Goal: Task Accomplishment & Management: Manage account settings

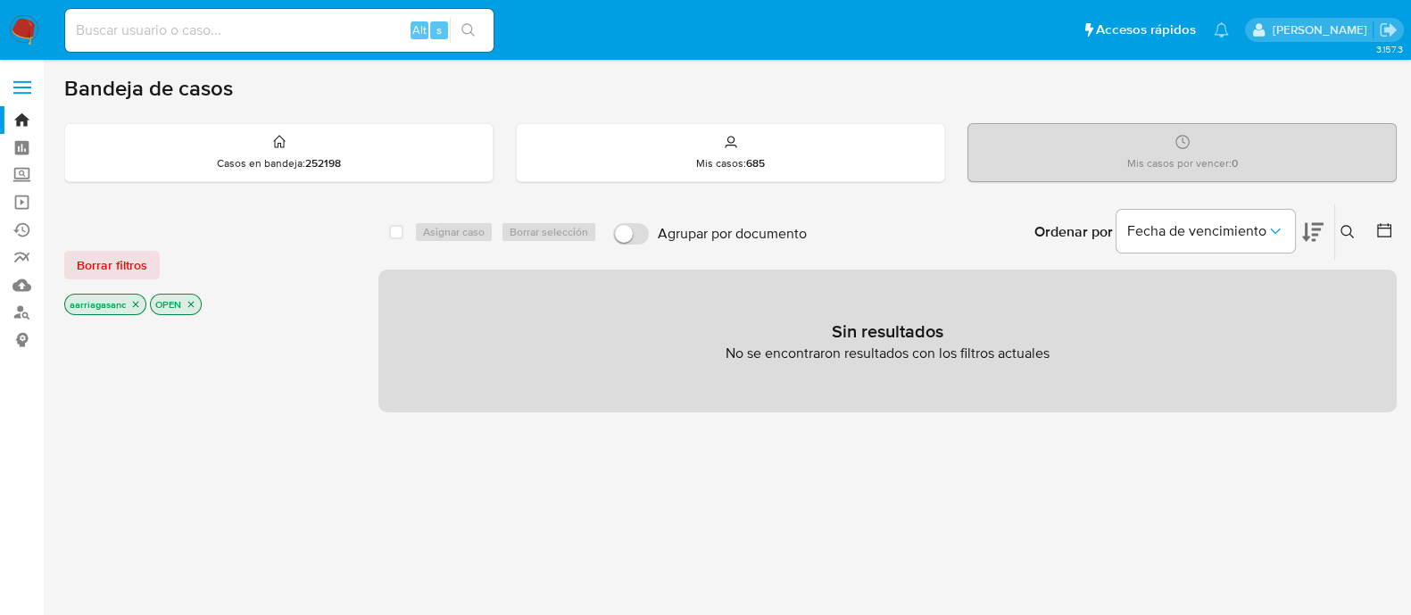
drag, startPoint x: 102, startPoint y: 255, endPoint x: 105, endPoint y: 286, distance: 30.6
click at [102, 256] on span "Borrar filtros" at bounding box center [112, 265] width 71 height 25
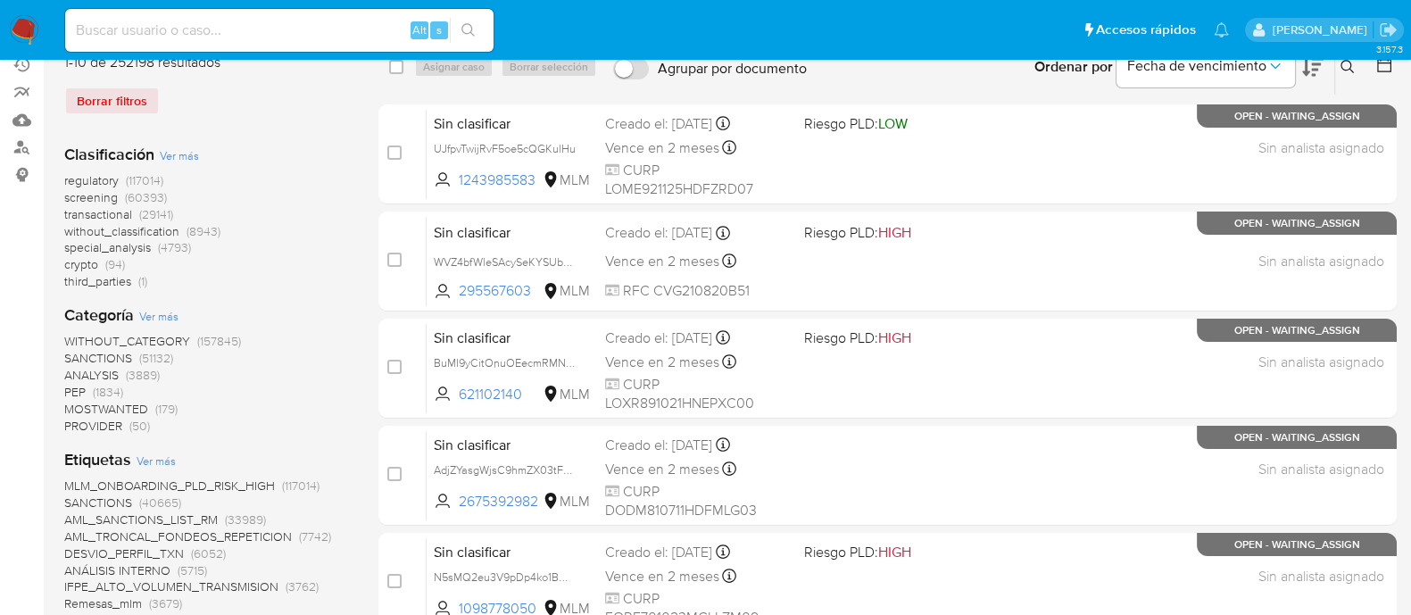
scroll to position [222, 0]
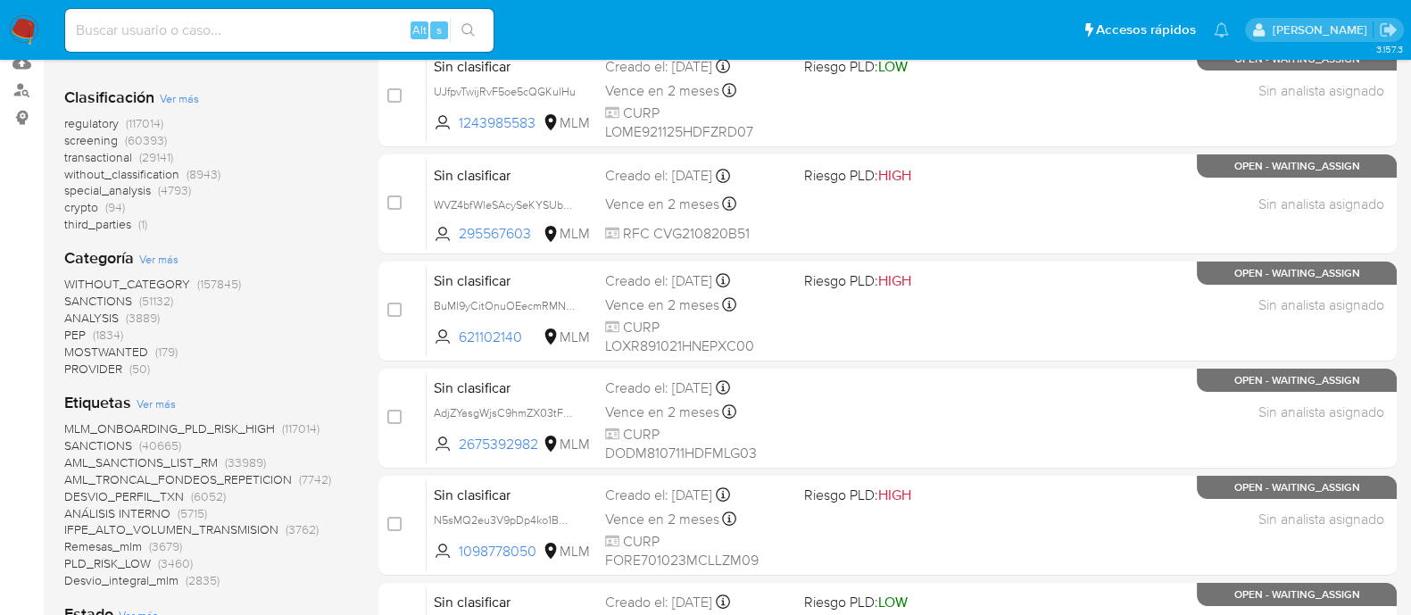
click at [107, 298] on span "SANCTIONS" at bounding box center [98, 301] width 68 height 18
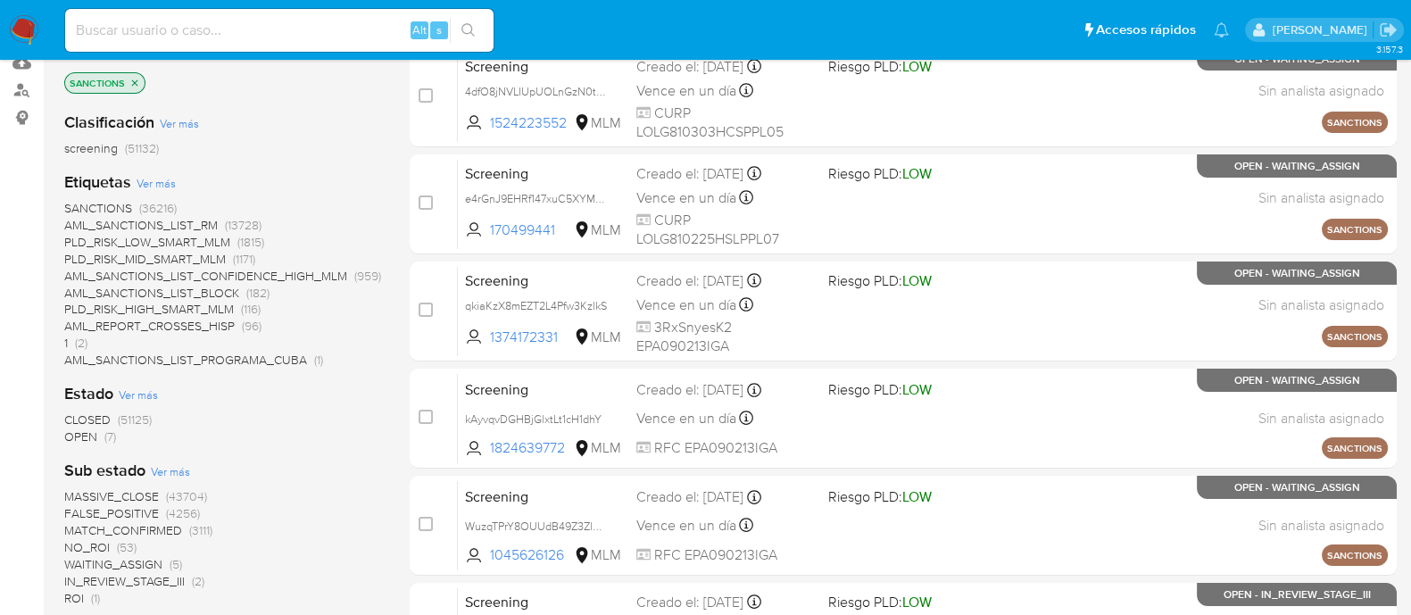
click at [73, 428] on span "OPEN" at bounding box center [80, 437] width 33 height 18
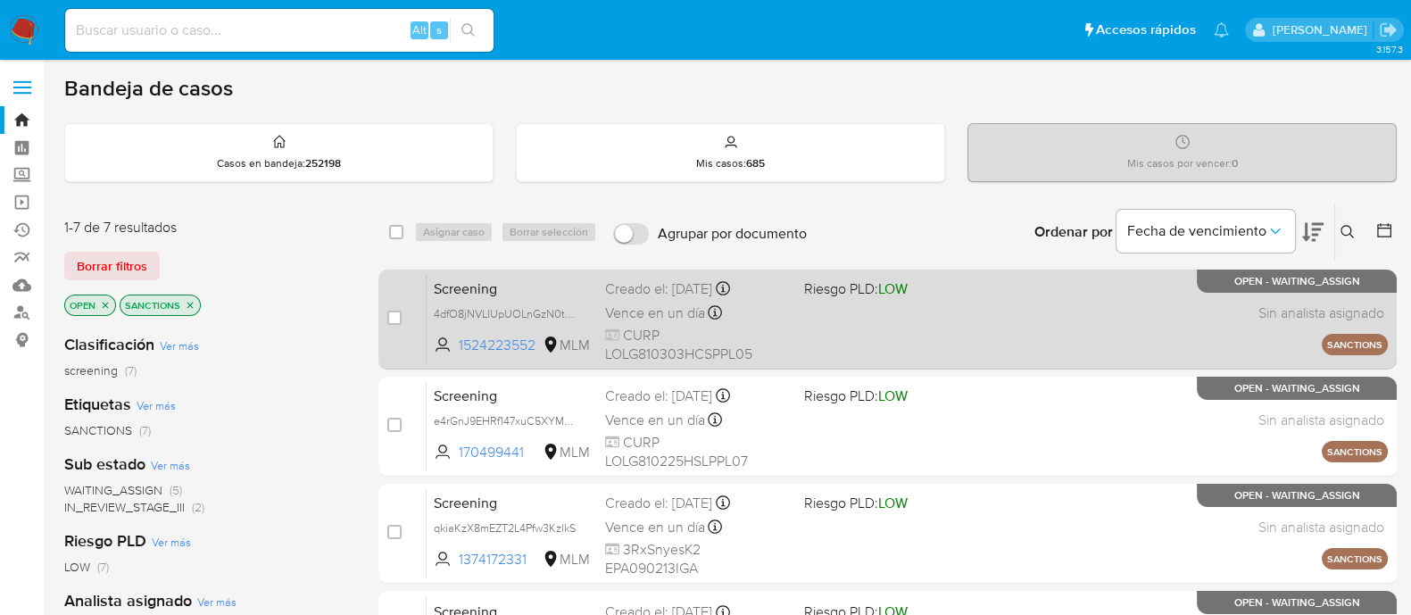
click at [878, 326] on div "Screening 4dfO8jNVLIUpUOLnGzN0tYgI 1524223552 MLM Riesgo PLD: LOW Creado el: 09…" at bounding box center [907, 319] width 961 height 90
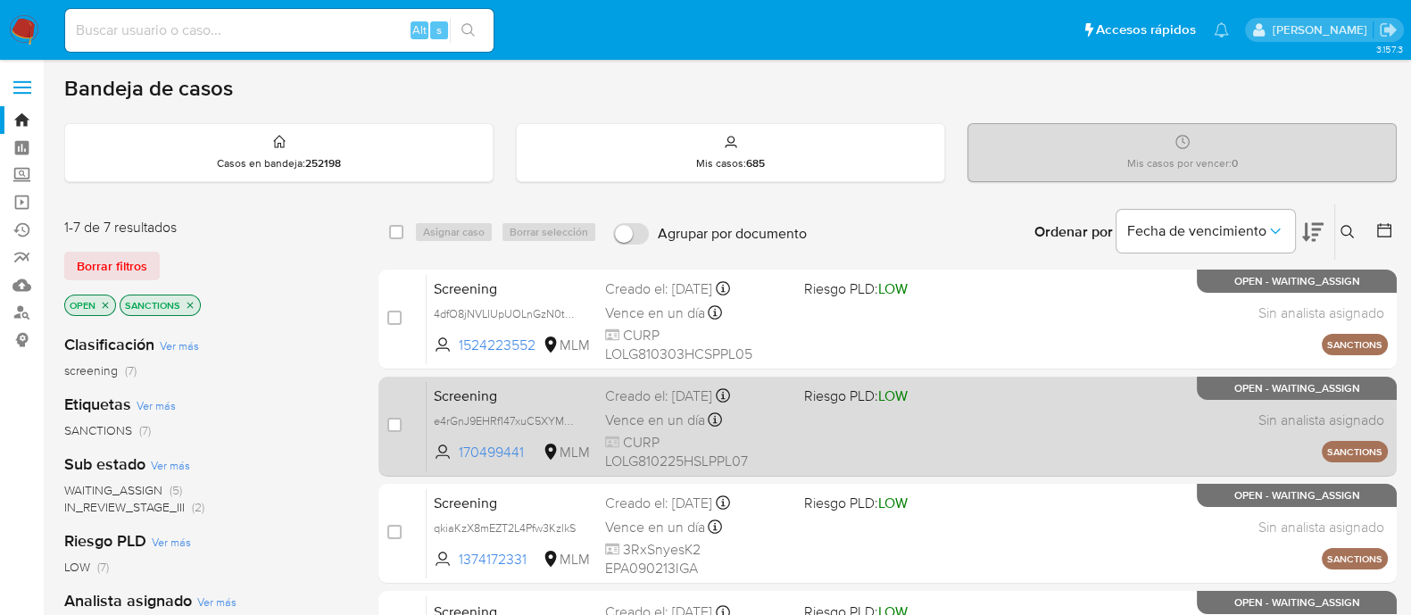
click at [950, 417] on div "Screening e4rGnJ9EHRf147xuC5XYMPqR 170499441 MLM Riesgo PLD: LOW Creado el: 09/…" at bounding box center [907, 426] width 961 height 90
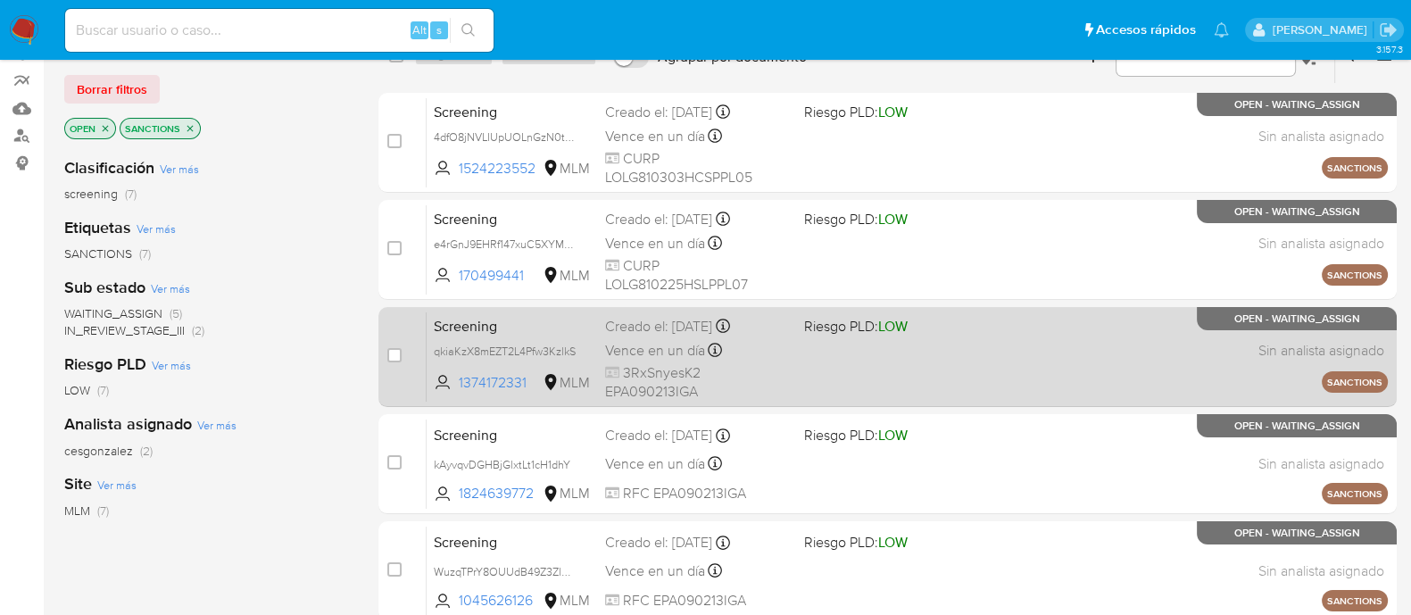
scroll to position [222, 0]
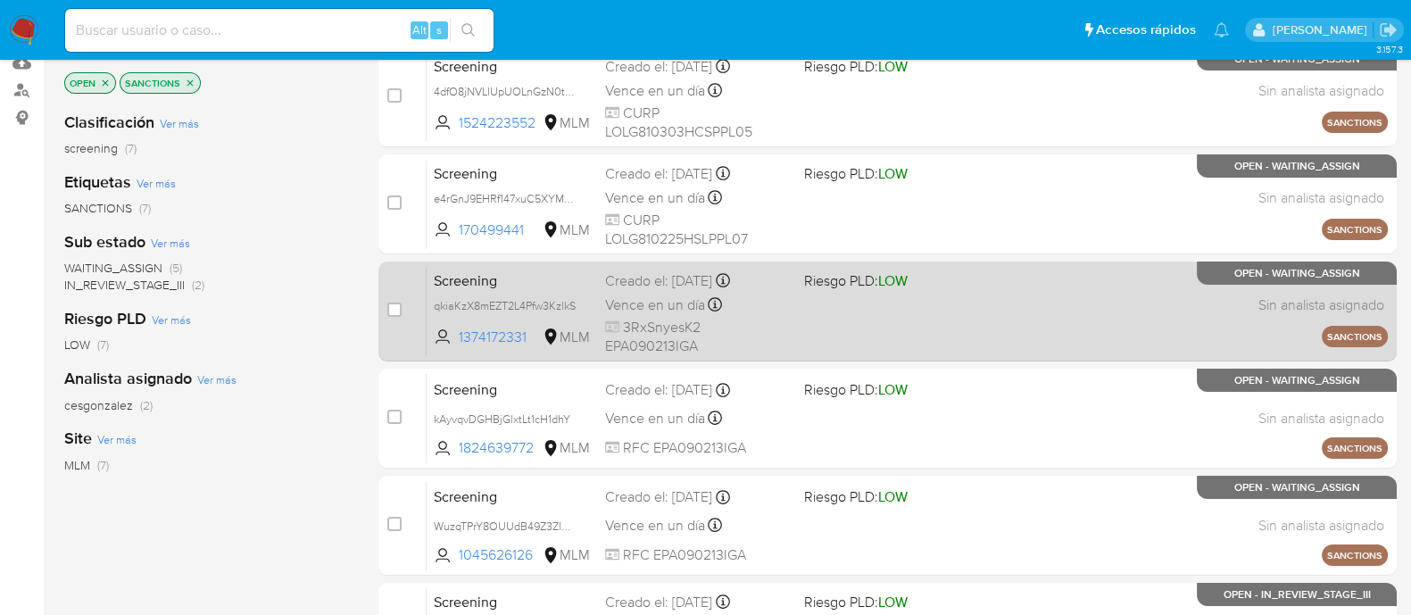
click at [843, 313] on div "Screening qkiaKzX8mEZT2L4Pfw3KzlkS 1374172331 MLM Riesgo PLD: LOW Creado el: 09…" at bounding box center [907, 311] width 961 height 90
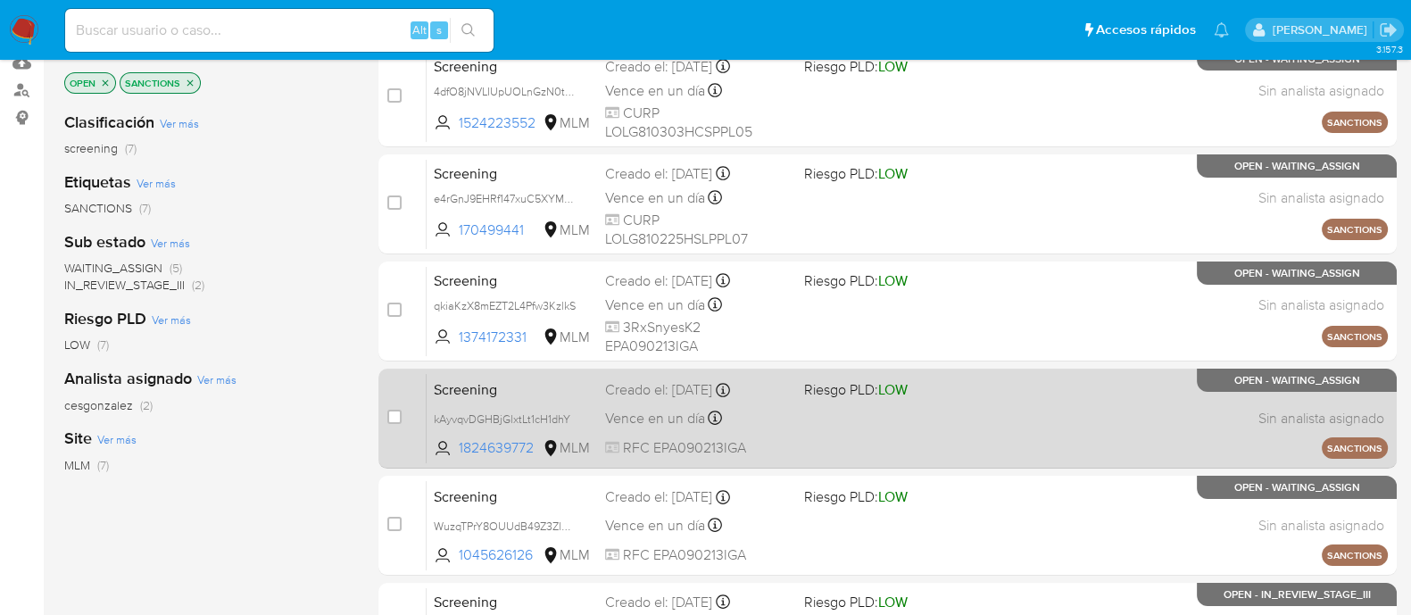
click at [936, 417] on div "Screening kAyvqvDGHBjGlxtLt1cH1dhY 1824639772 MLM Riesgo PLD: LOW Creado el: 09…" at bounding box center [907, 418] width 961 height 90
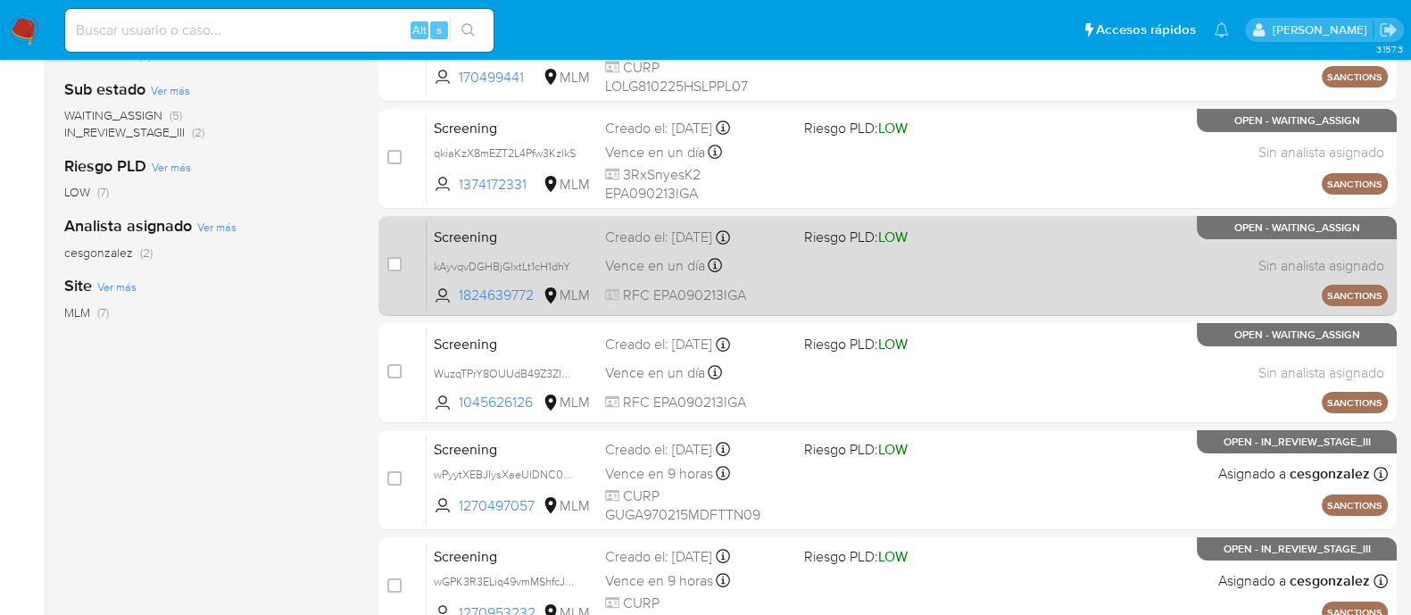
scroll to position [445, 0]
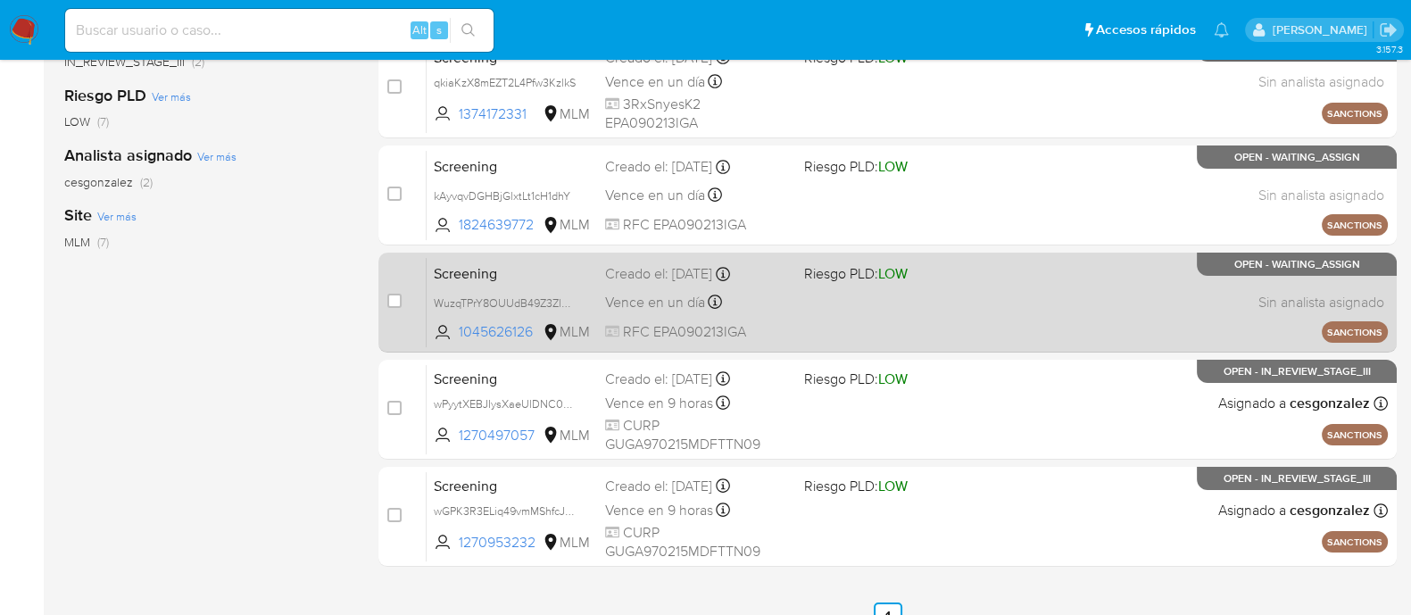
click at [843, 316] on div "Screening WuzqTPrY8OUUdB49Z3ZlwLya 1045626126 MLM Riesgo PLD: LOW Creado el: 09…" at bounding box center [907, 302] width 961 height 90
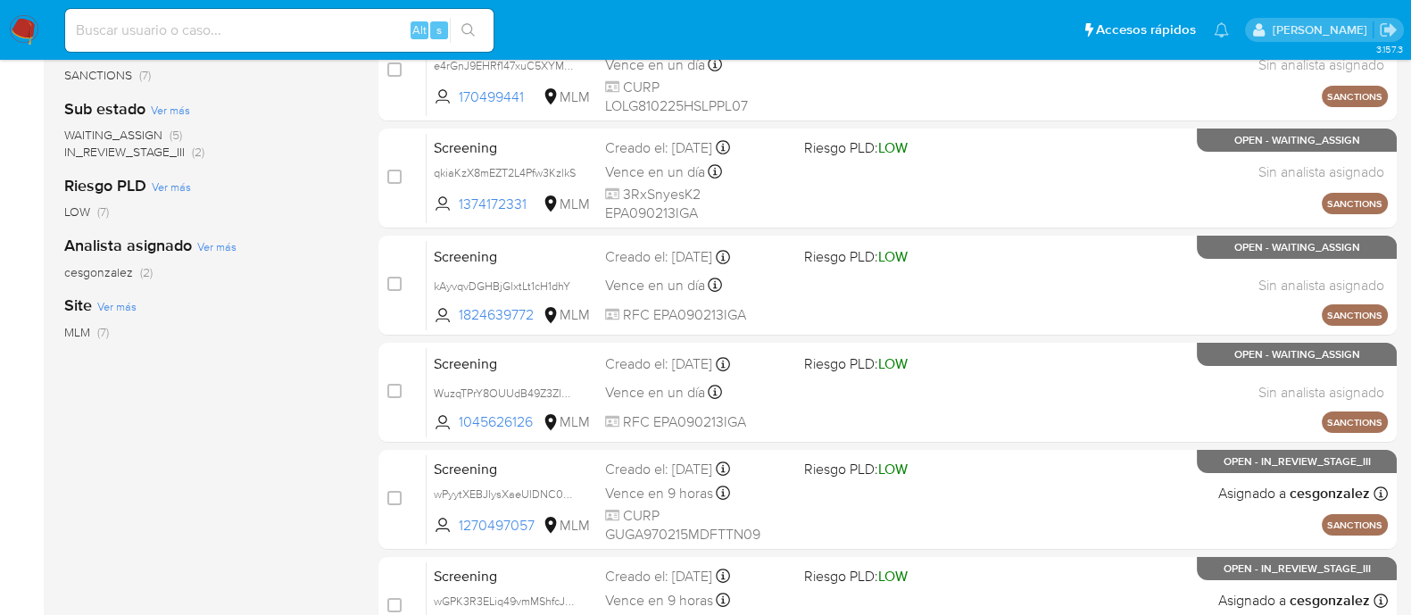
scroll to position [335, 0]
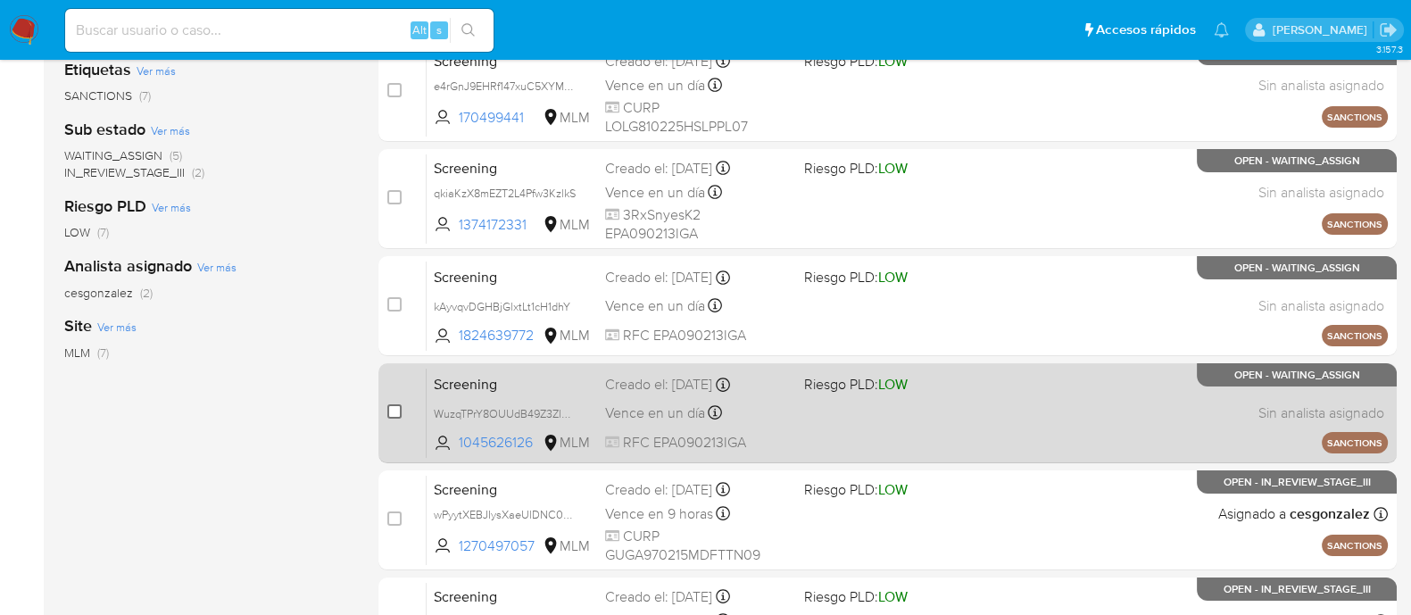
click at [393, 408] on input "checkbox" at bounding box center [394, 411] width 14 height 14
checkbox input "true"
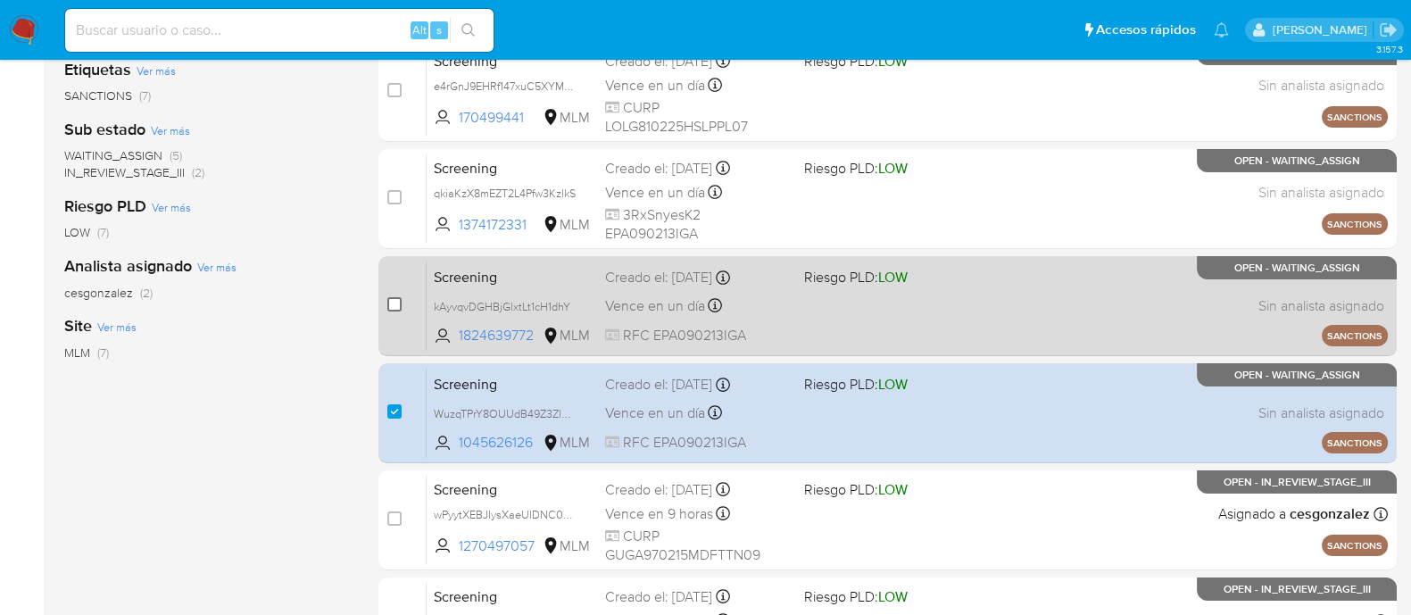
click at [393, 305] on input "checkbox" at bounding box center [394, 304] width 14 height 14
checkbox input "true"
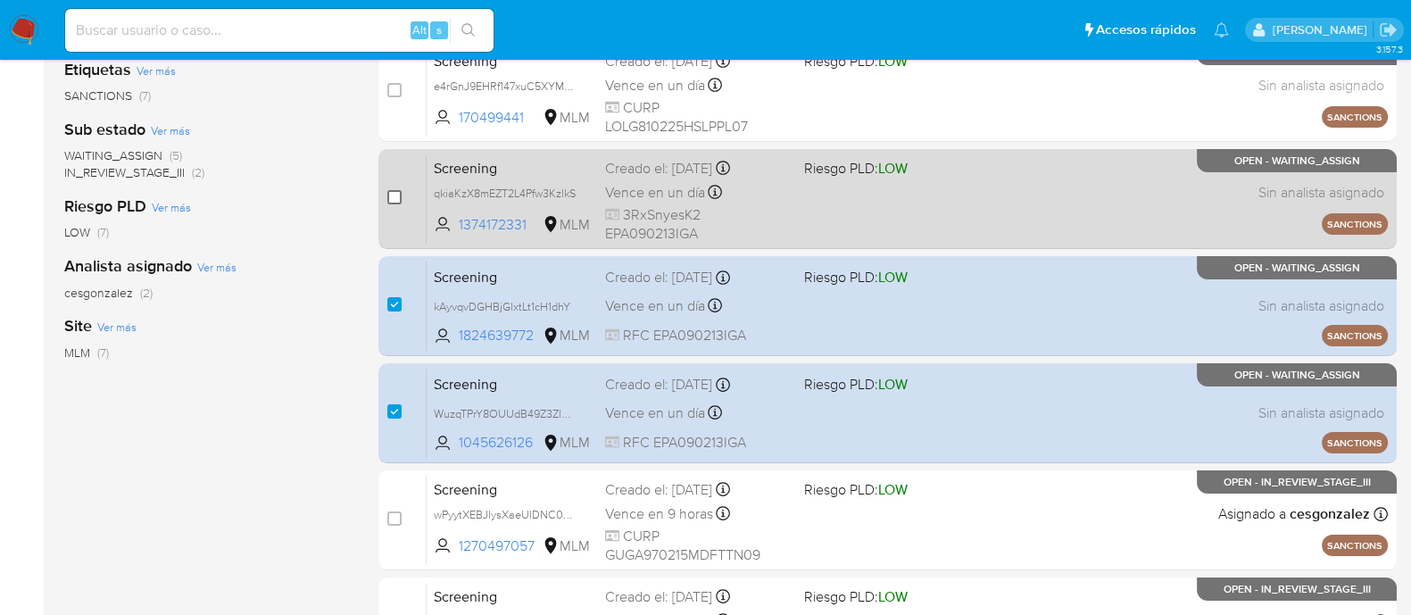
click at [399, 198] on input "checkbox" at bounding box center [394, 197] width 14 height 14
checkbox input "true"
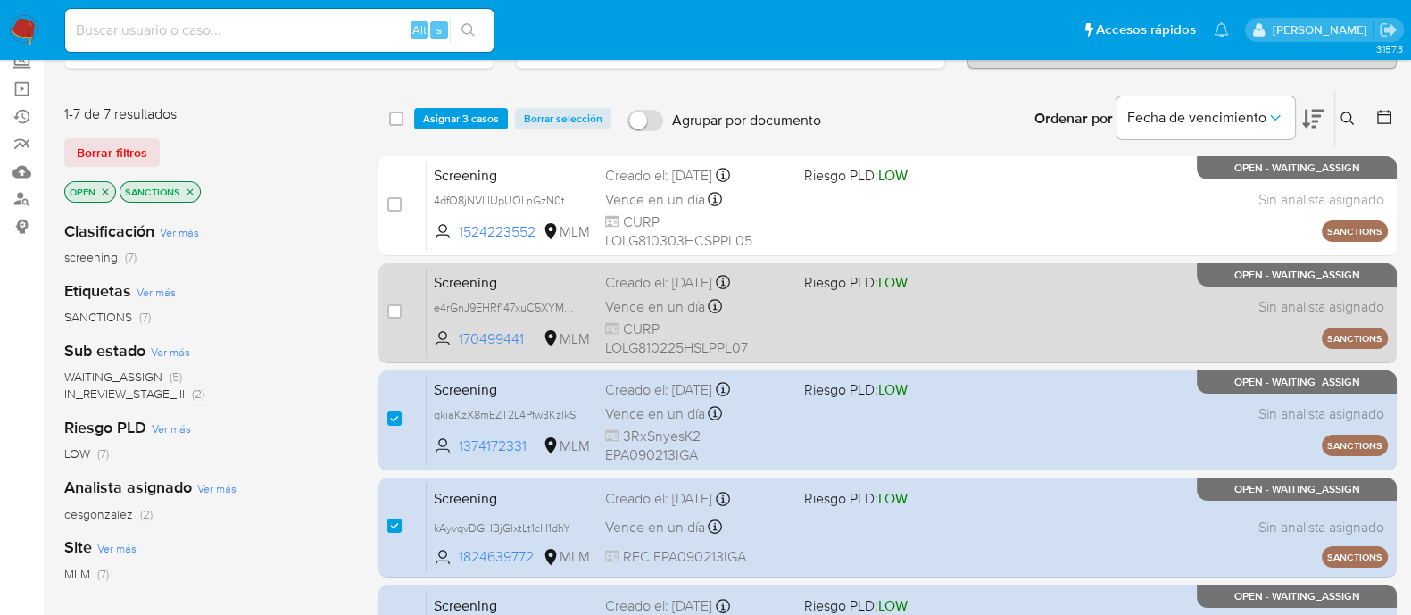
scroll to position [111, 0]
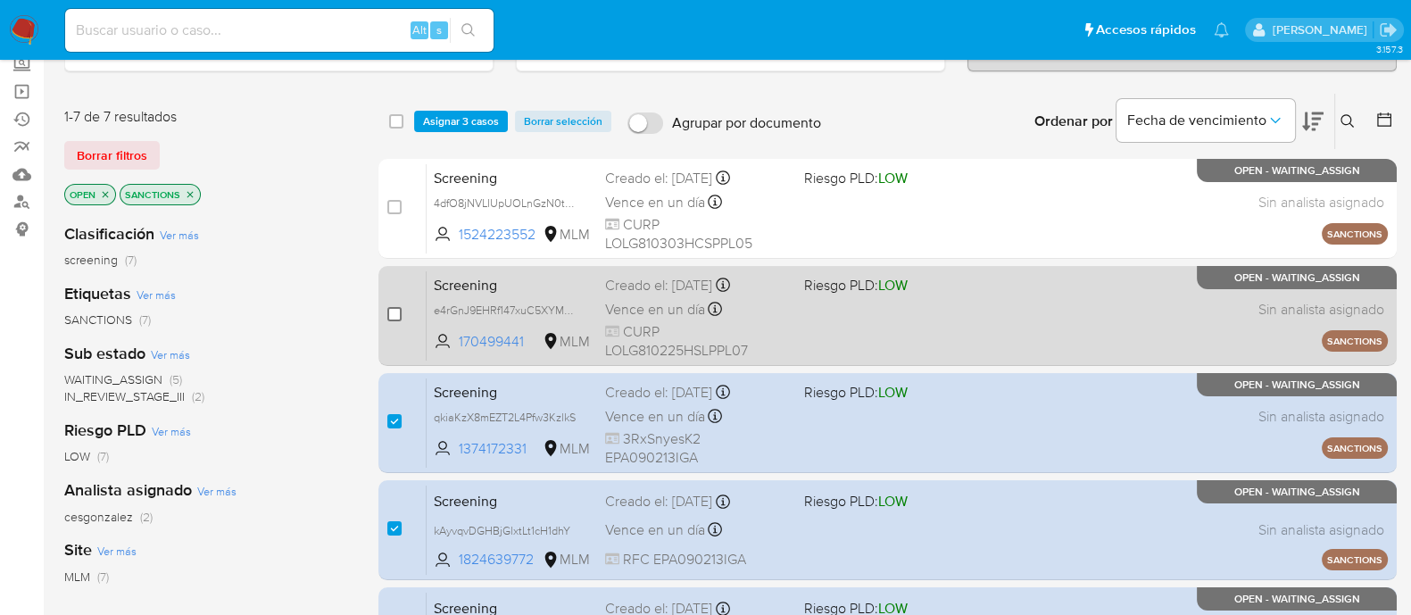
click at [394, 307] on input "checkbox" at bounding box center [394, 314] width 14 height 14
checkbox input "true"
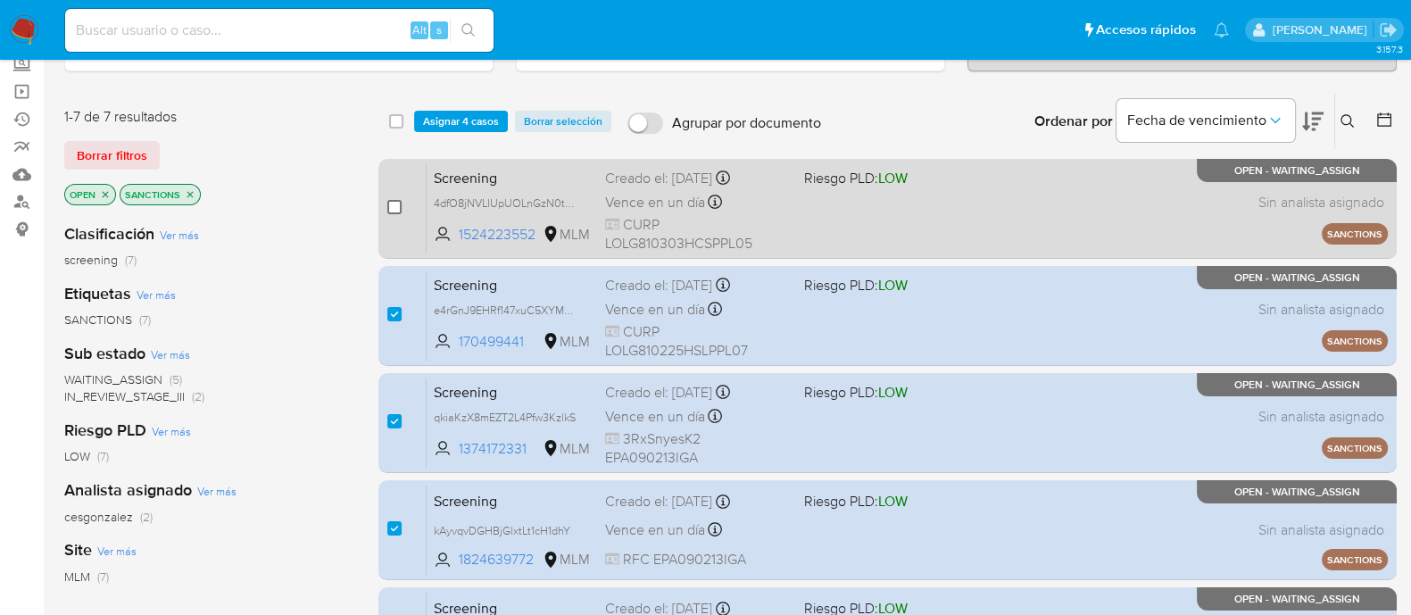
click at [393, 203] on input "checkbox" at bounding box center [394, 207] width 14 height 14
checkbox input "true"
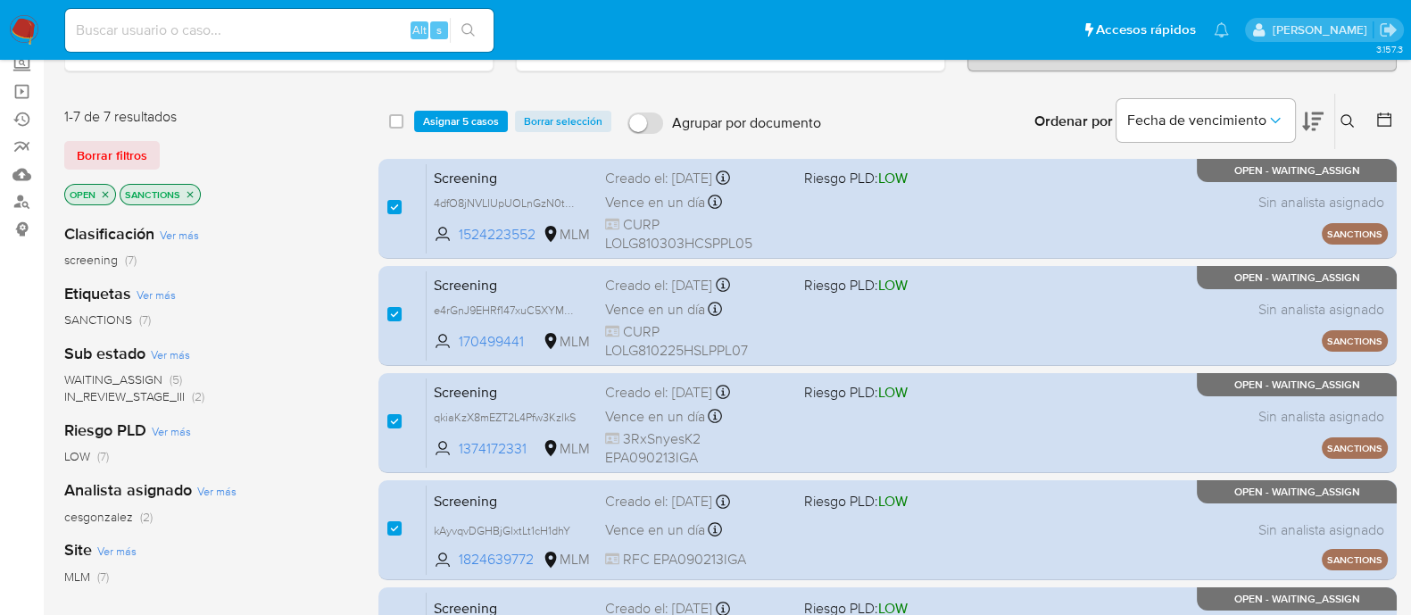
click at [451, 107] on div "select-all-cases-checkbox Asignar 5 casos Borrar selección Agrupar por document…" at bounding box center [887, 121] width 1018 height 55
click at [477, 125] on span "Asignar 5 casos" at bounding box center [461, 121] width 76 height 18
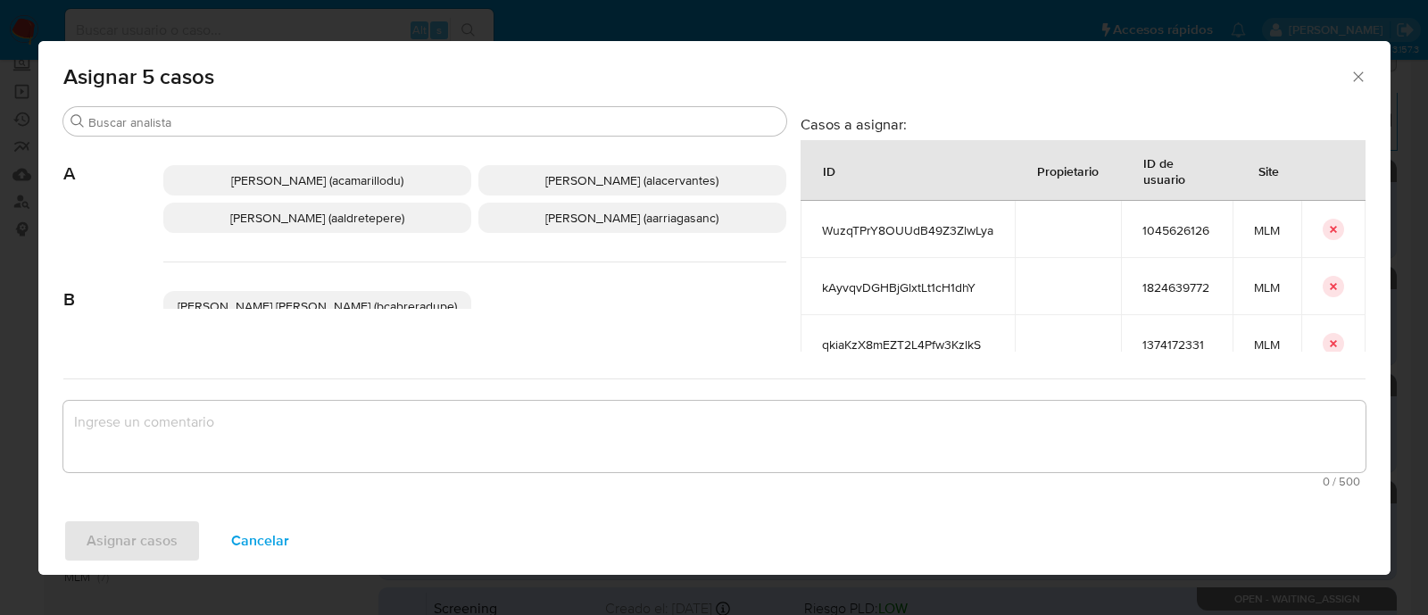
click at [569, 223] on span "Ana Maria Arriaga (aarriagasanc)" at bounding box center [631, 218] width 173 height 18
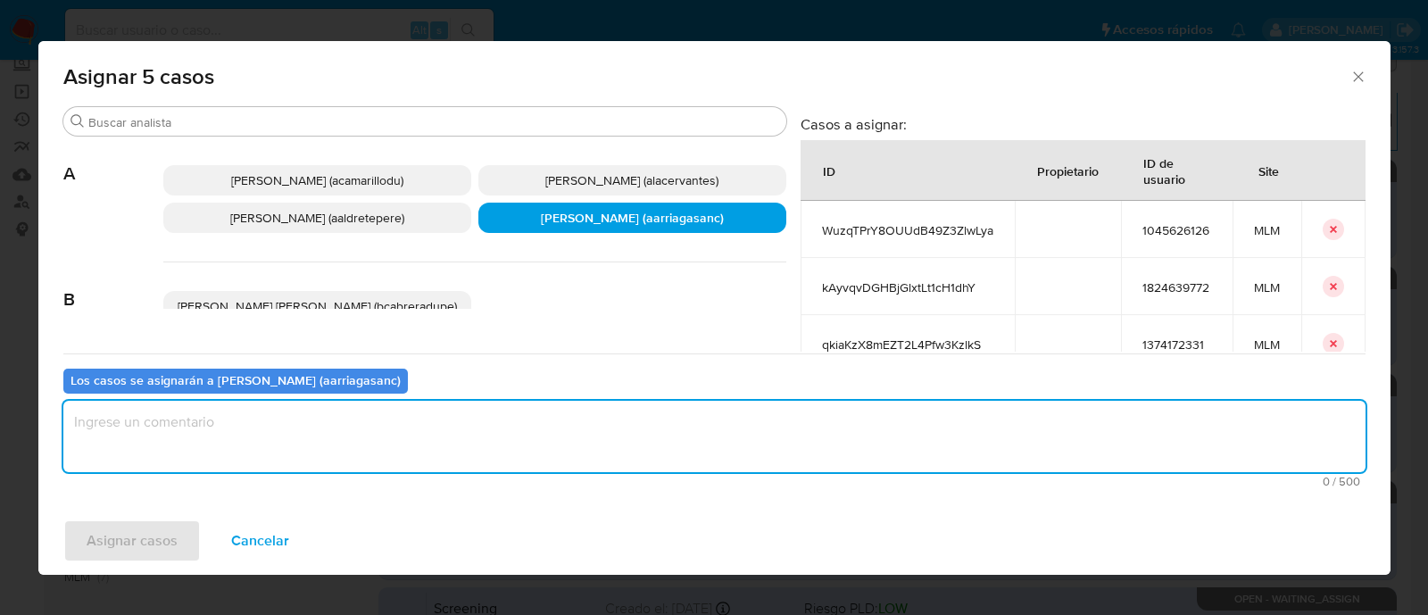
click at [485, 445] on textarea "assign-modal" at bounding box center [714, 436] width 1302 height 71
type textarea "AMAS"
click at [179, 543] on button "Asignar casos" at bounding box center [131, 540] width 137 height 43
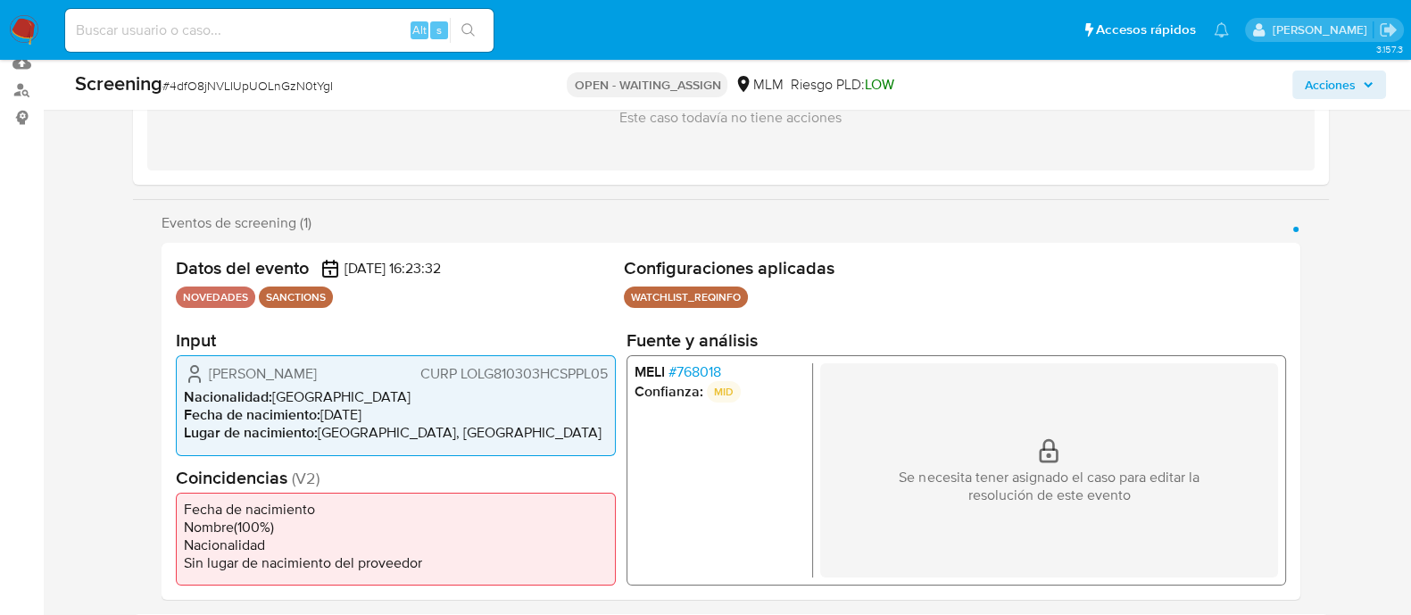
scroll to position [222, 0]
select select "10"
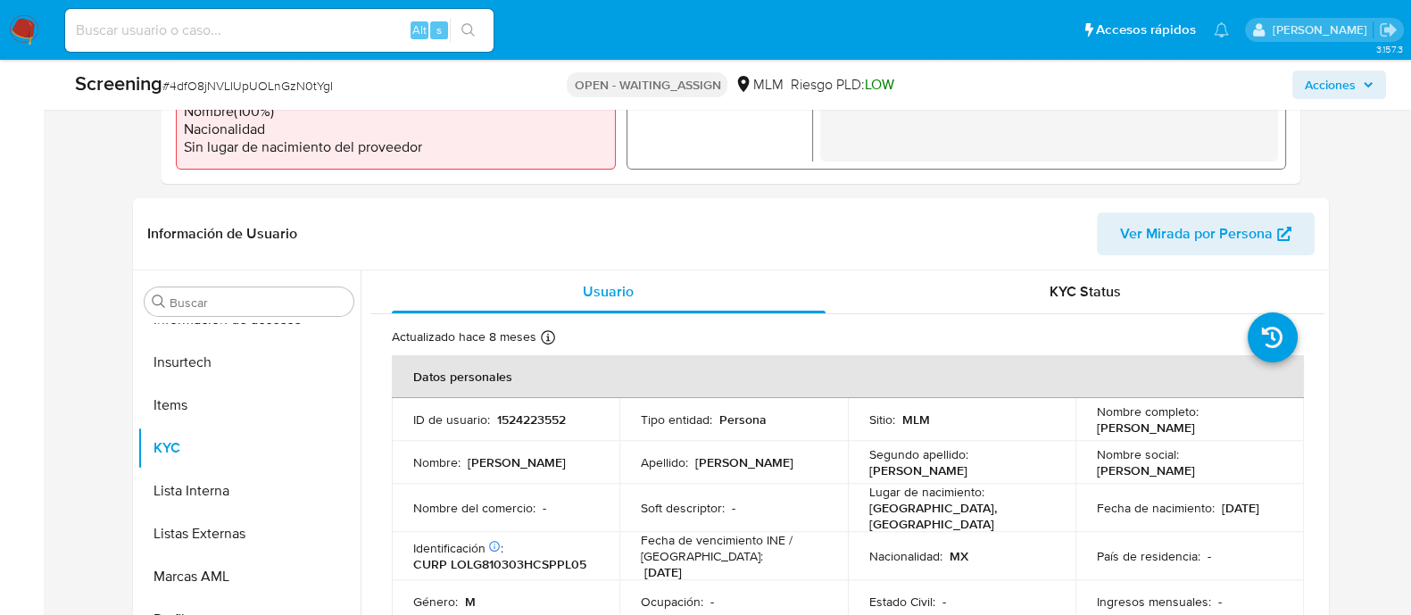
scroll to position [669, 0]
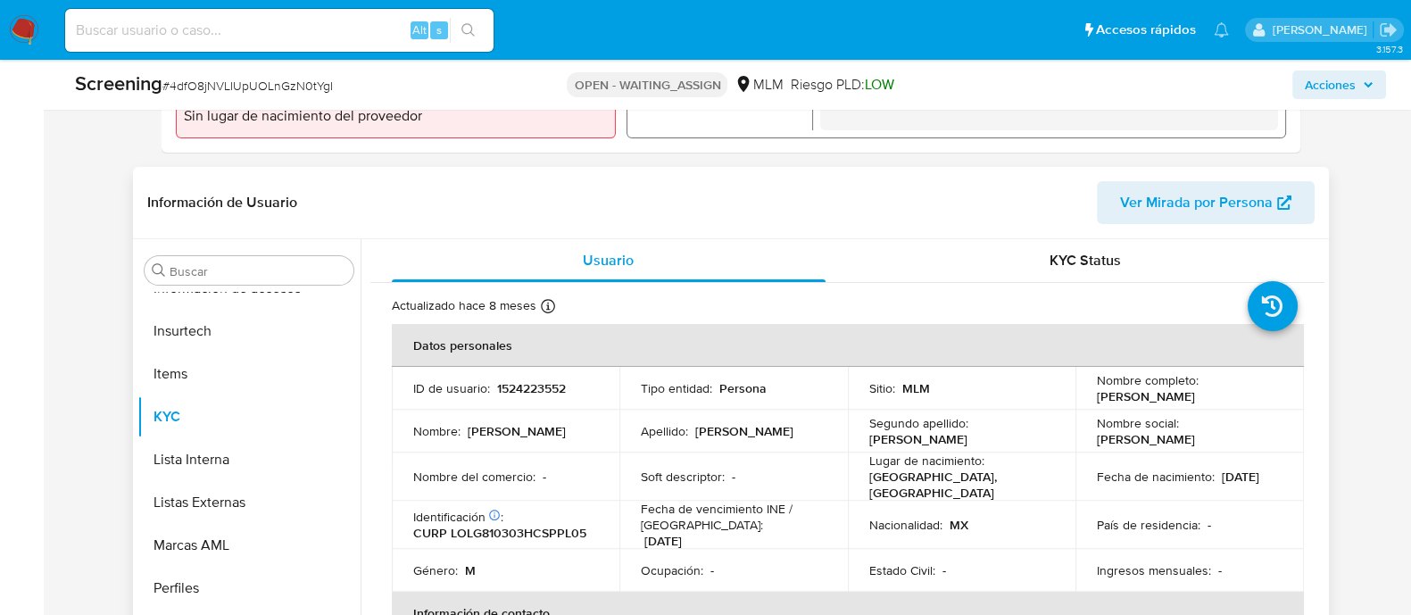
click at [531, 393] on p "1524223552" at bounding box center [531, 388] width 69 height 16
copy p "1524223552"
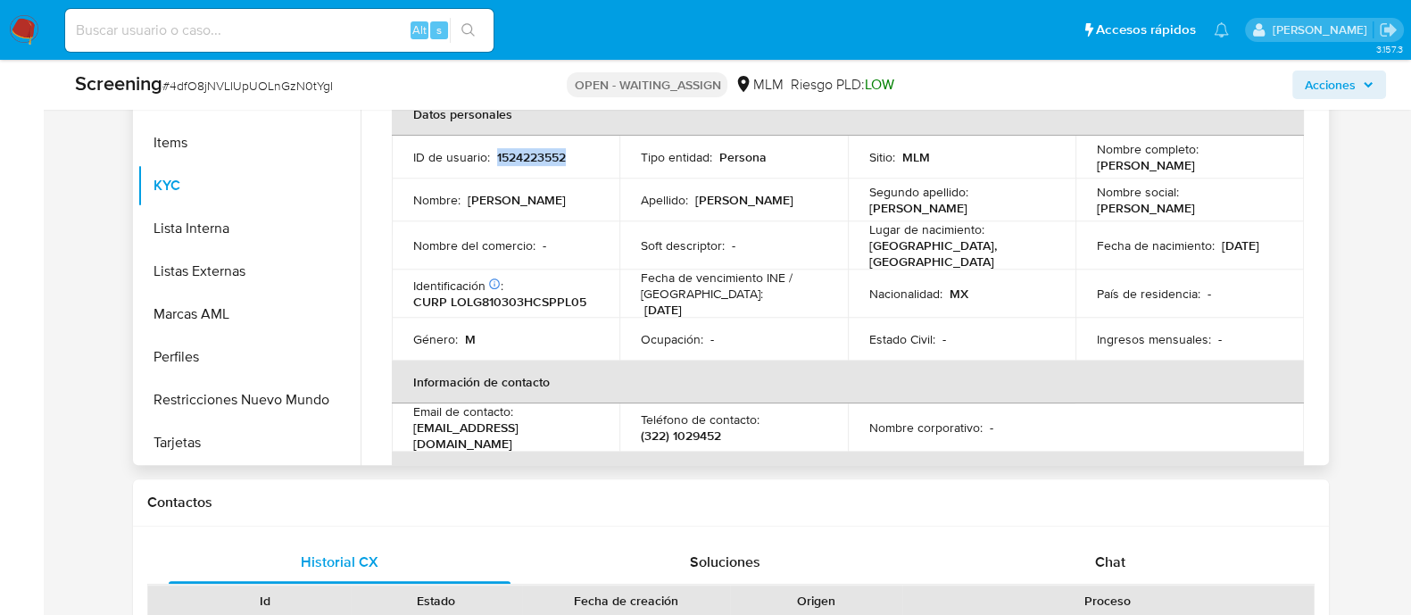
scroll to position [780, 0]
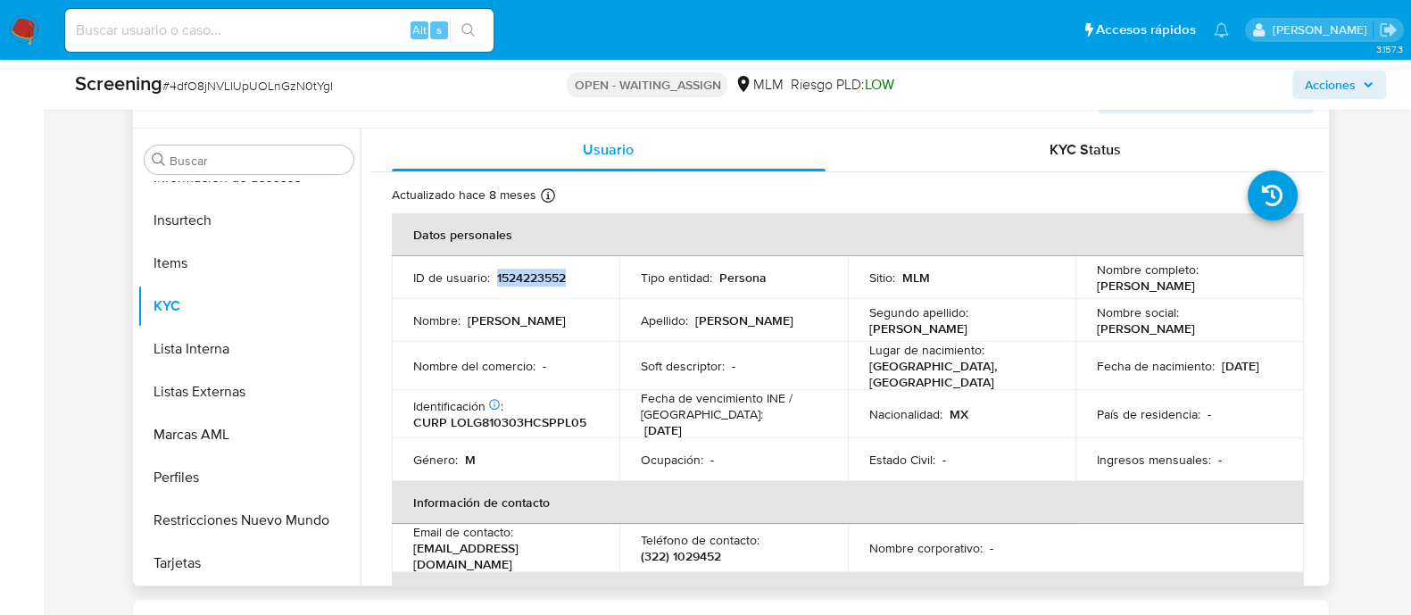
click at [527, 270] on p "1524223552" at bounding box center [531, 278] width 69 height 16
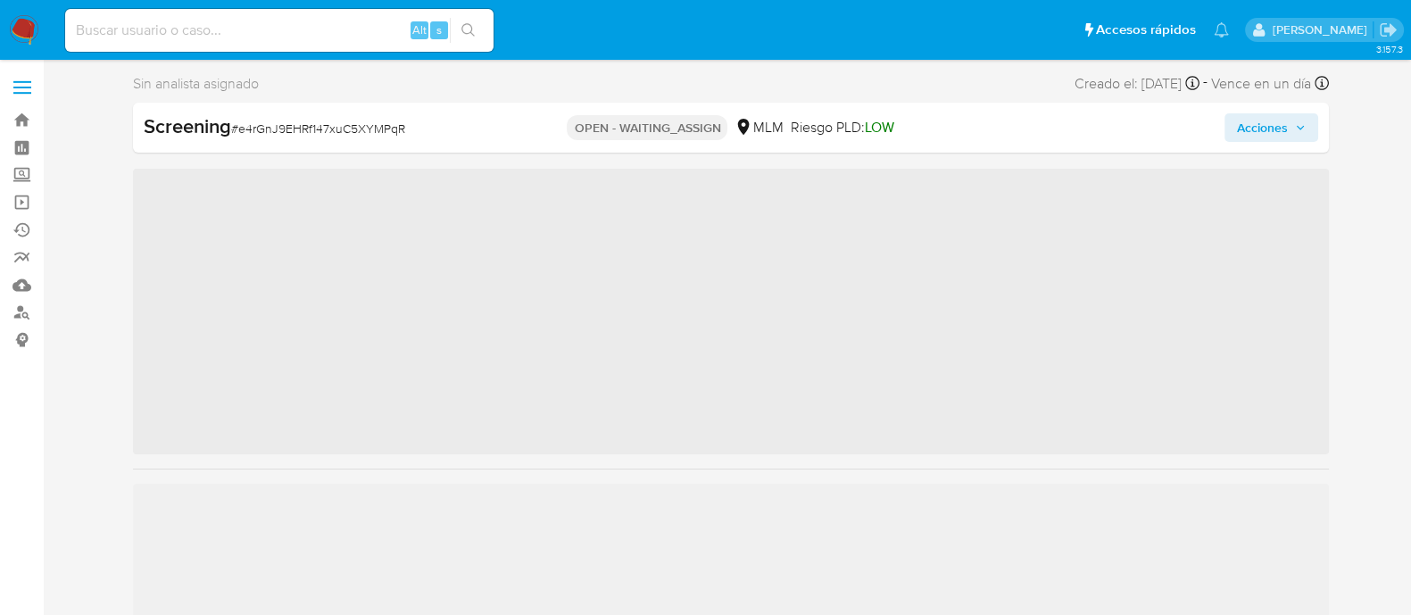
scroll to position [753, 0]
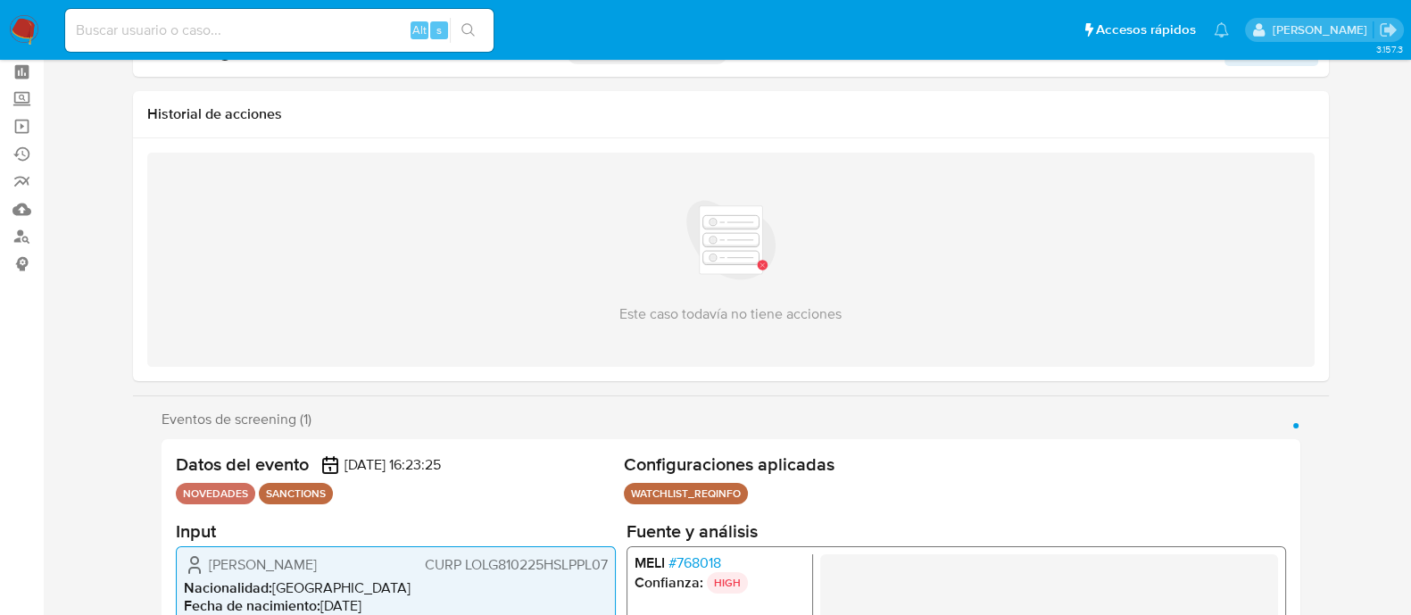
select select "10"
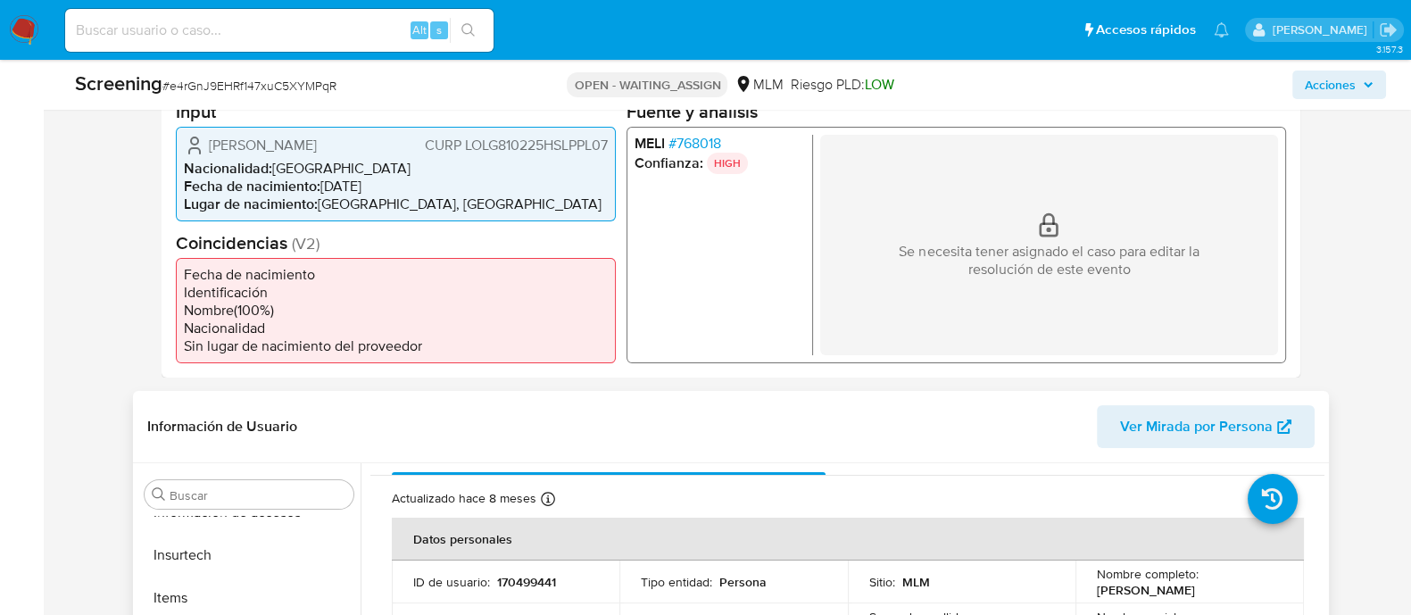
scroll to position [111, 0]
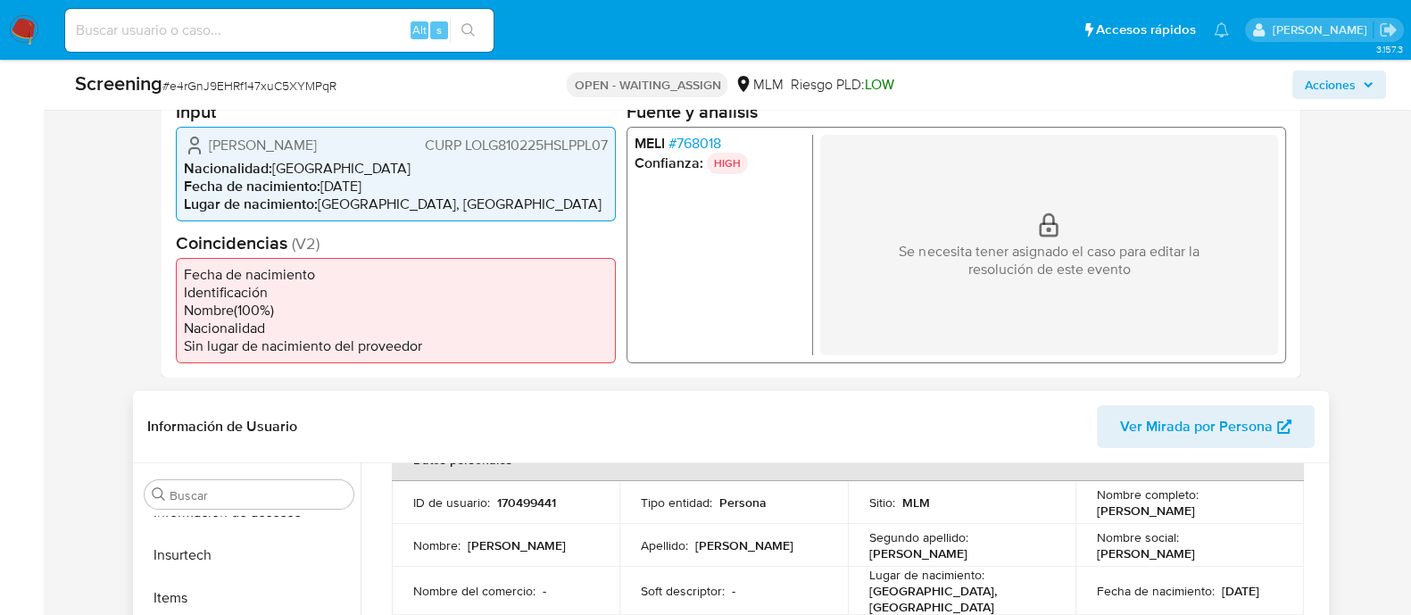
click at [544, 497] on p "170499441" at bounding box center [526, 502] width 59 height 16
copy p "170499441"
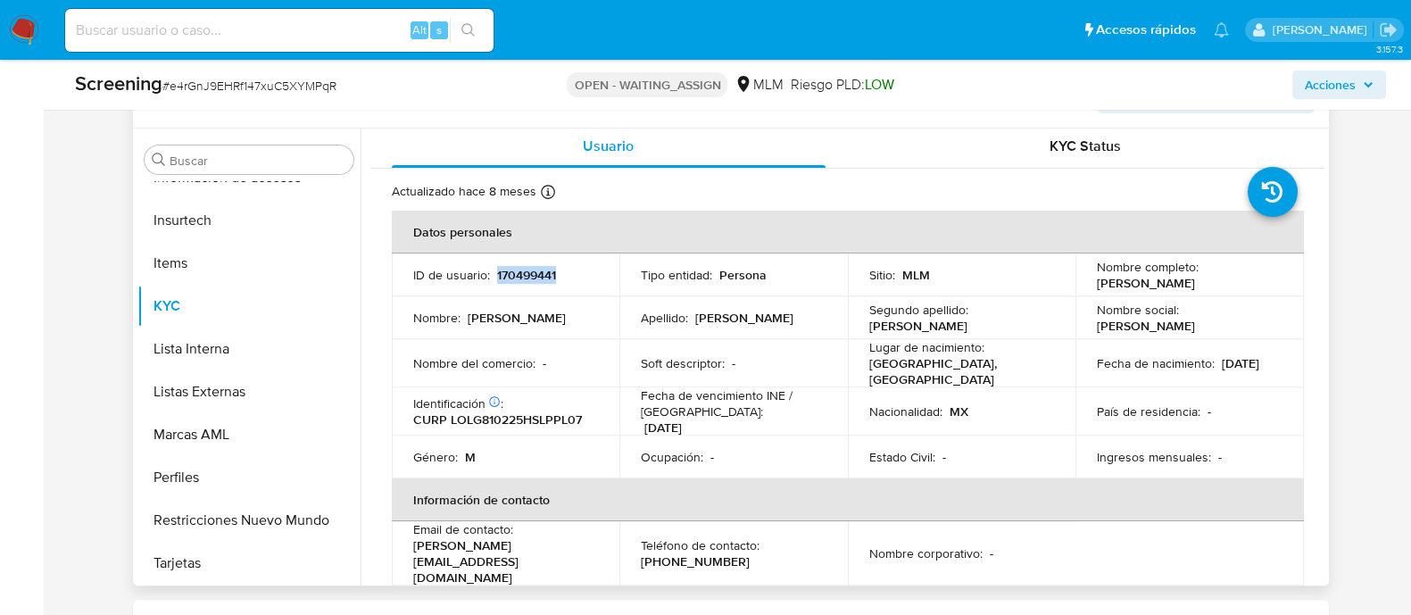
scroll to position [0, 0]
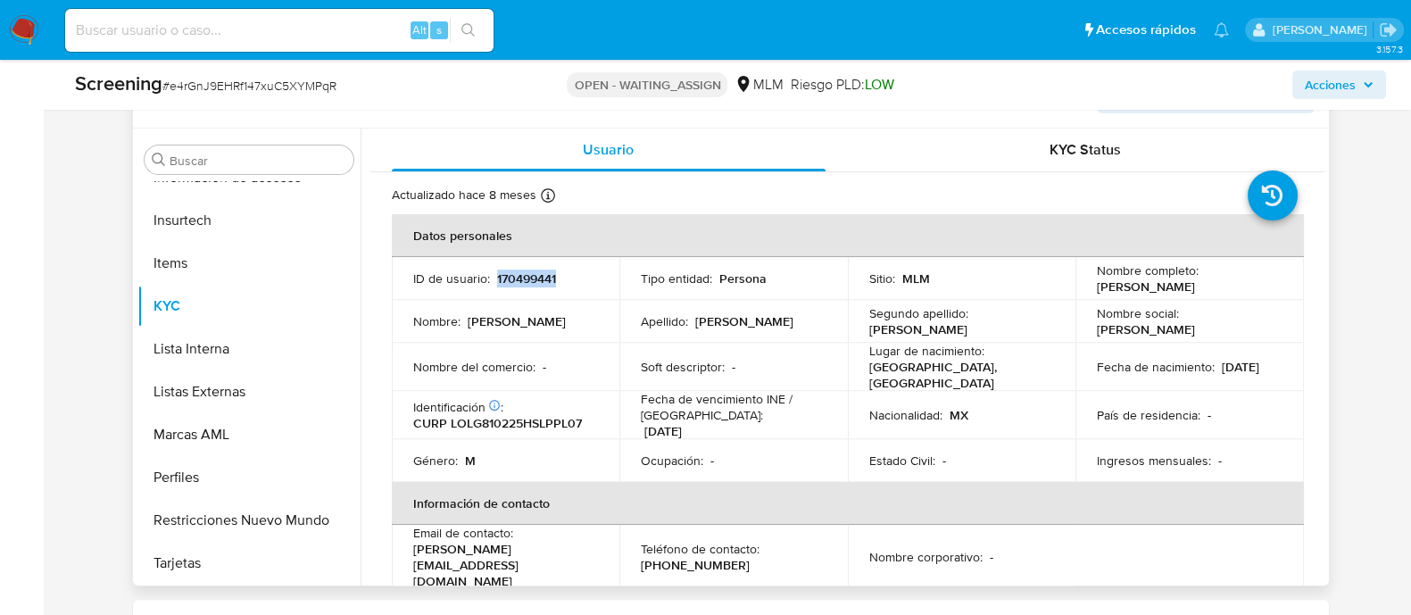
click at [522, 270] on p "170499441" at bounding box center [526, 278] width 59 height 16
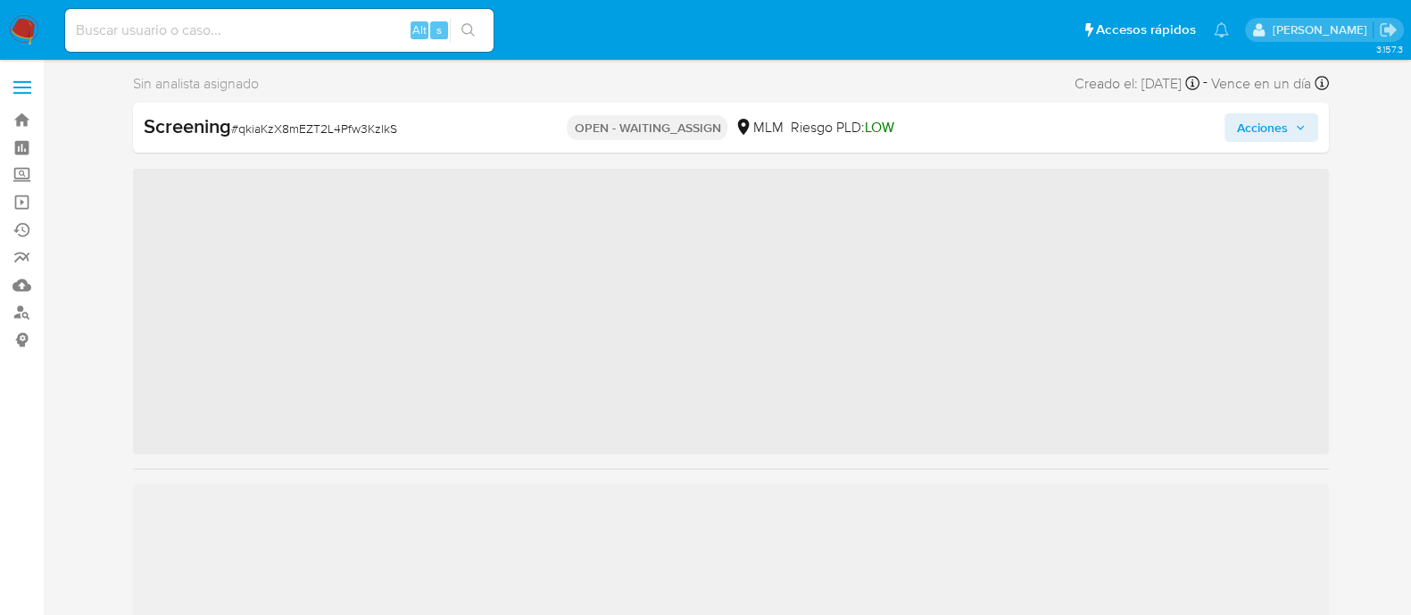
scroll to position [753, 0]
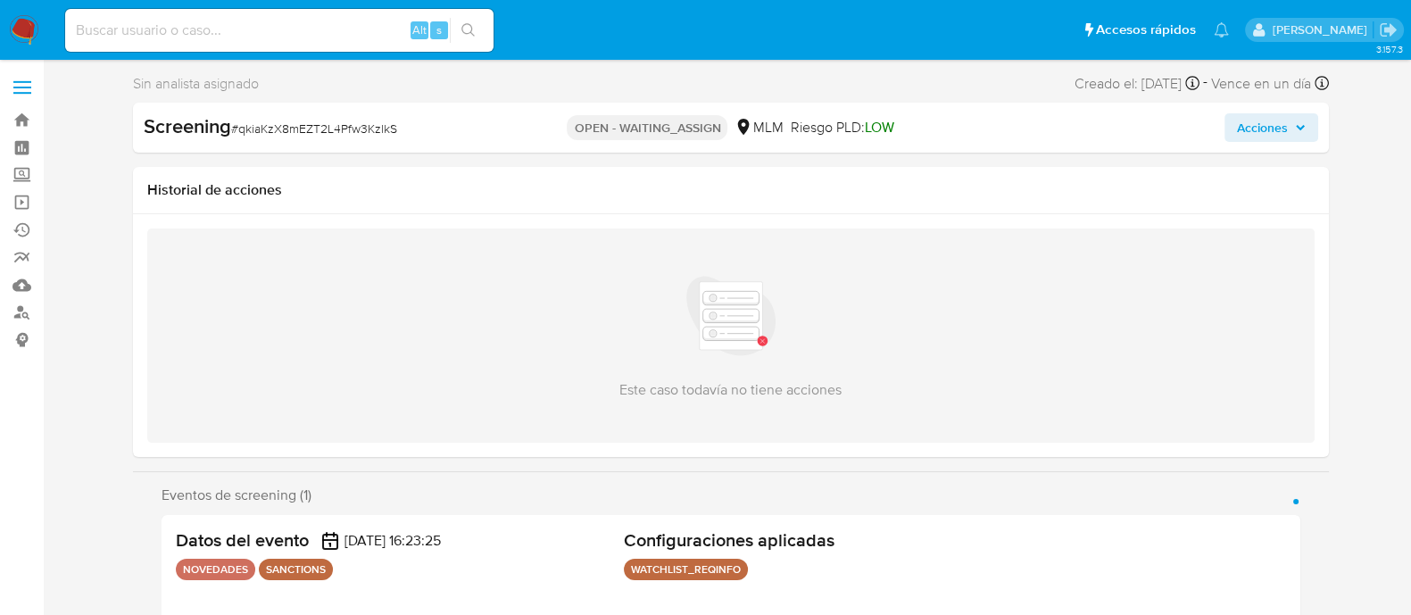
select select "10"
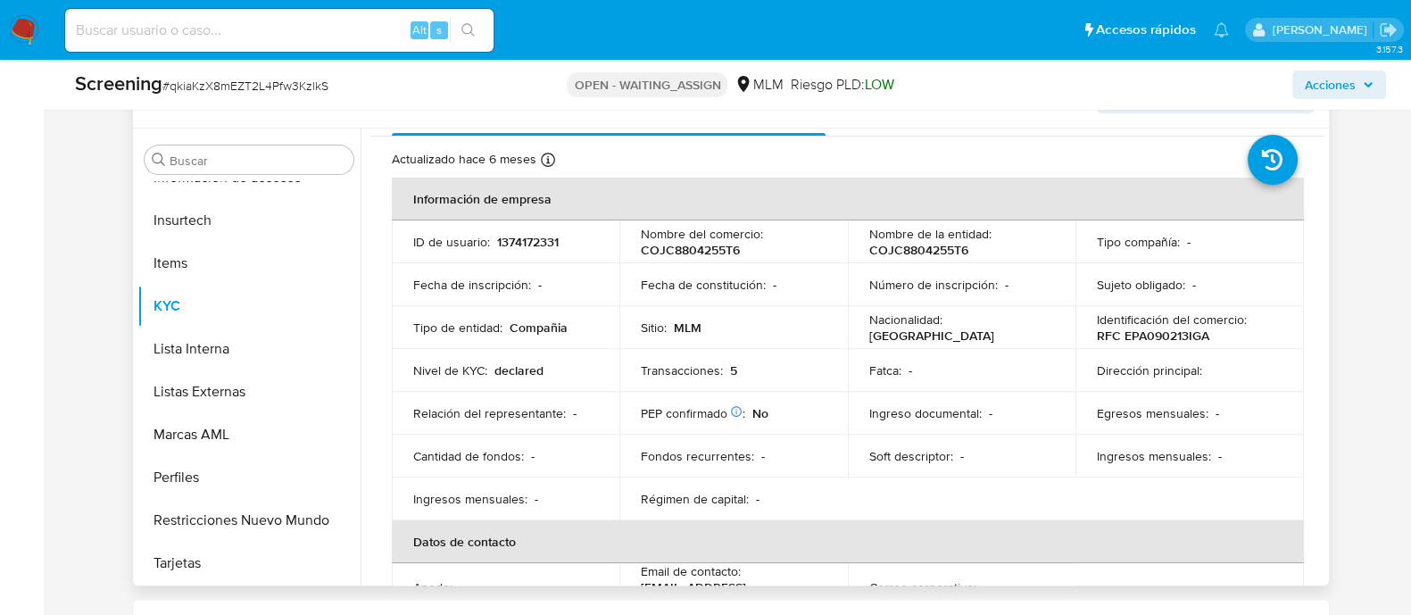
scroll to position [0, 0]
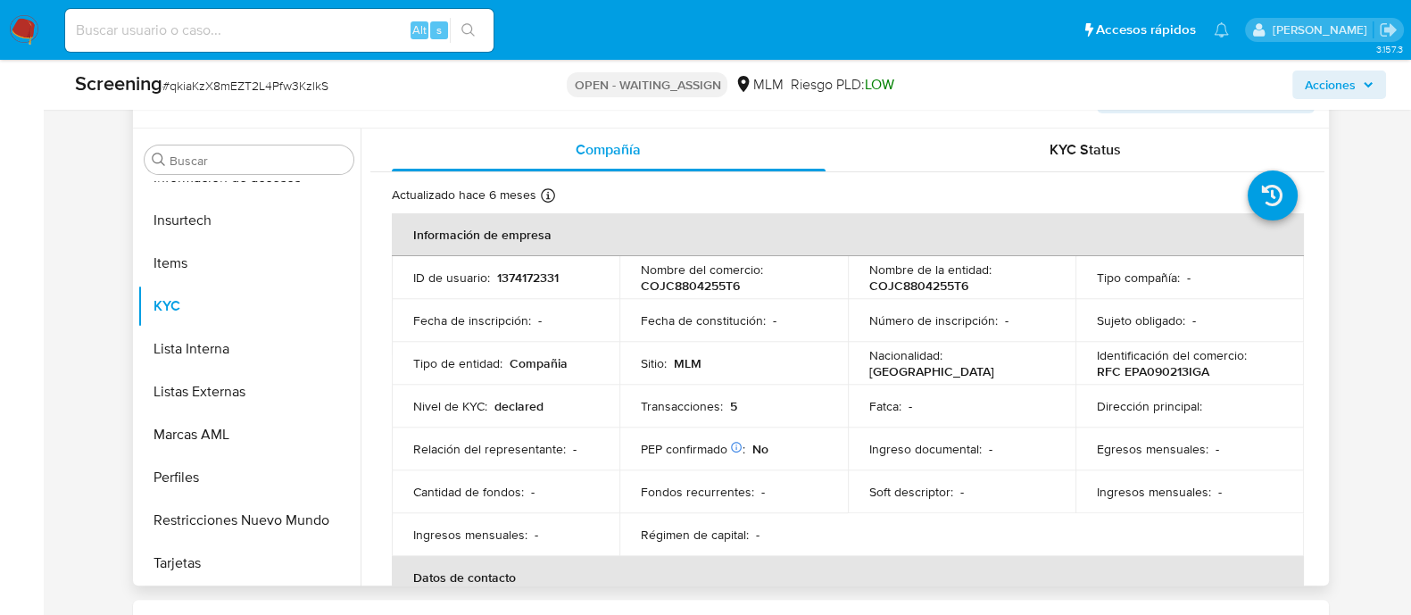
click at [910, 287] on p "COJC8804255T6" at bounding box center [918, 286] width 99 height 16
copy p "COJC8804255T6"
click at [1167, 366] on p "RFC EPA090213IGA" at bounding box center [1153, 371] width 112 height 16
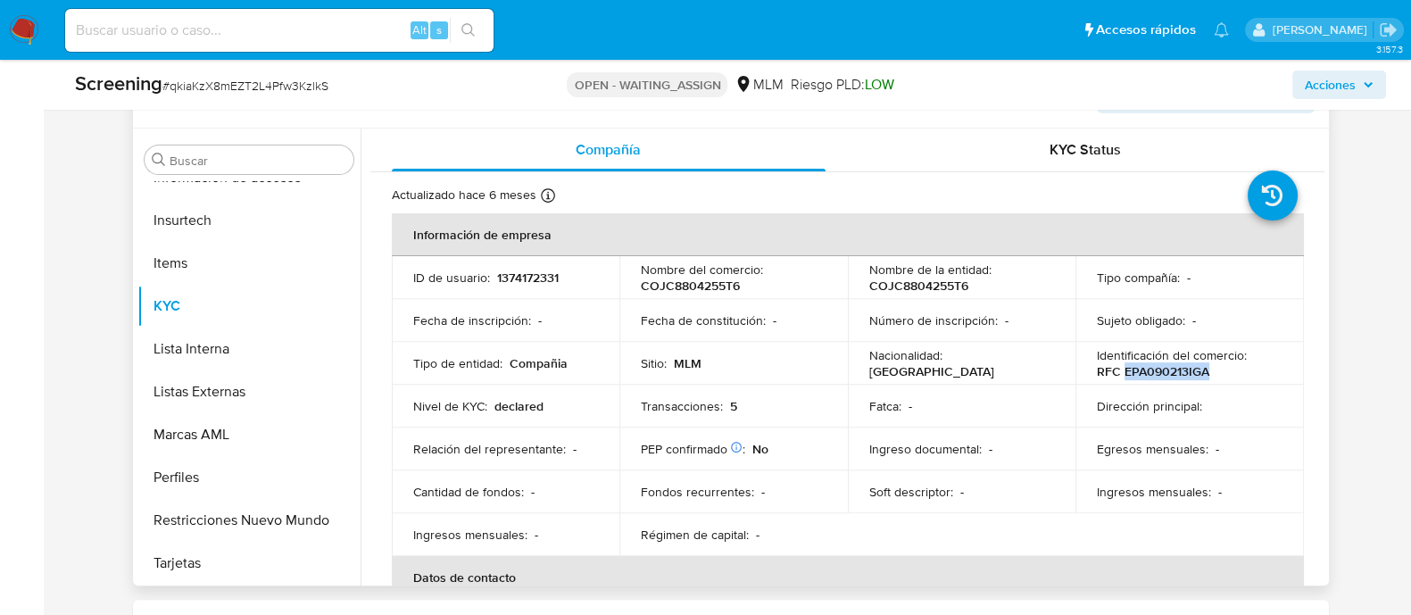
copy p "EPA090213IGA"
click at [505, 278] on p "1374172331" at bounding box center [528, 278] width 62 height 16
copy p "1374172331"
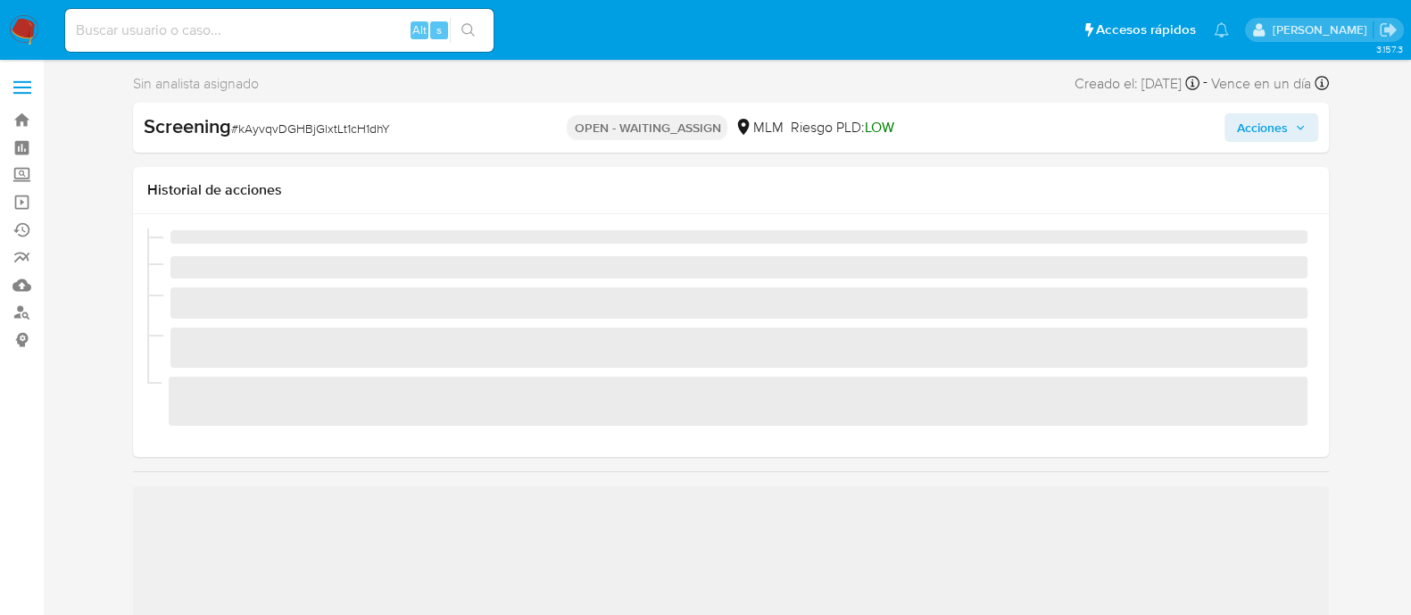
scroll to position [753, 0]
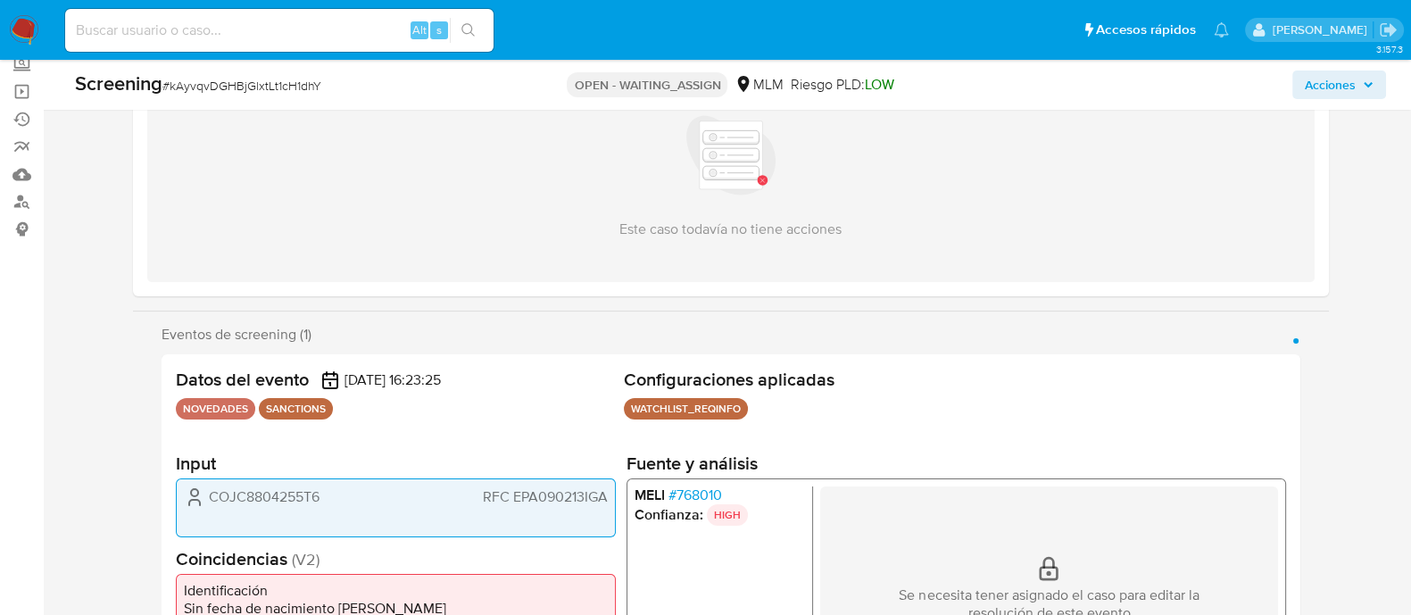
select select "10"
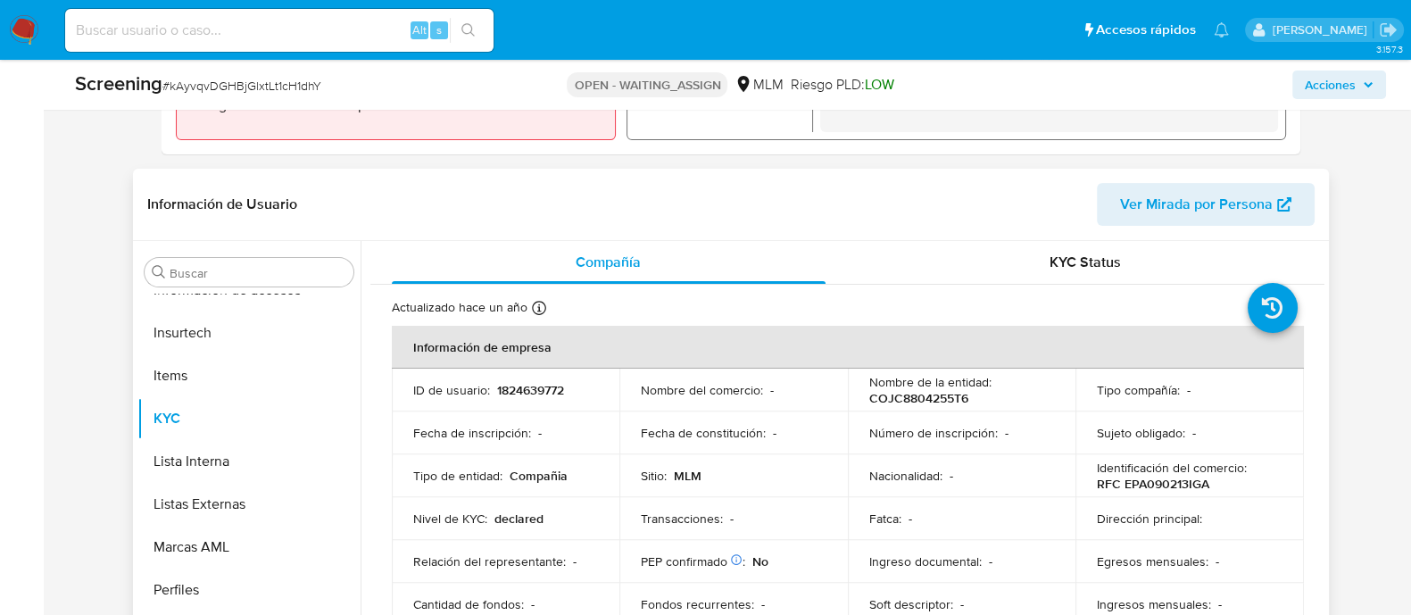
scroll to position [669, 0]
click at [522, 387] on p "1824639772" at bounding box center [530, 388] width 67 height 16
copy p "1824639772"
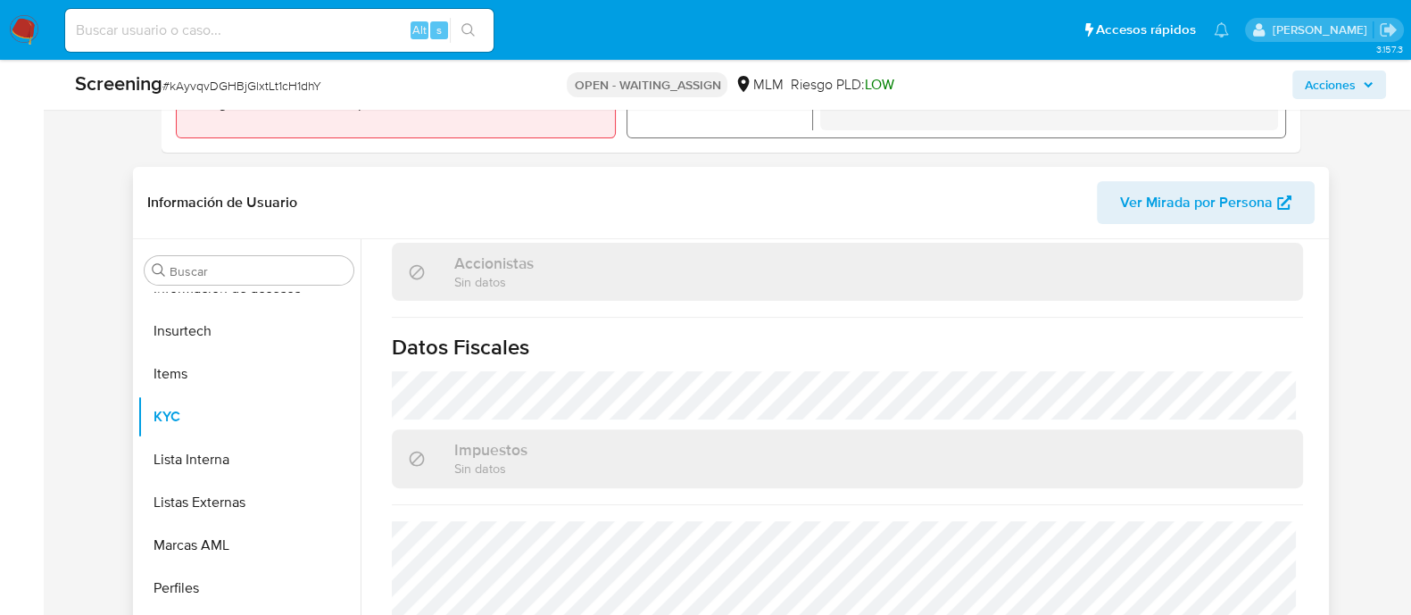
scroll to position [1314, 0]
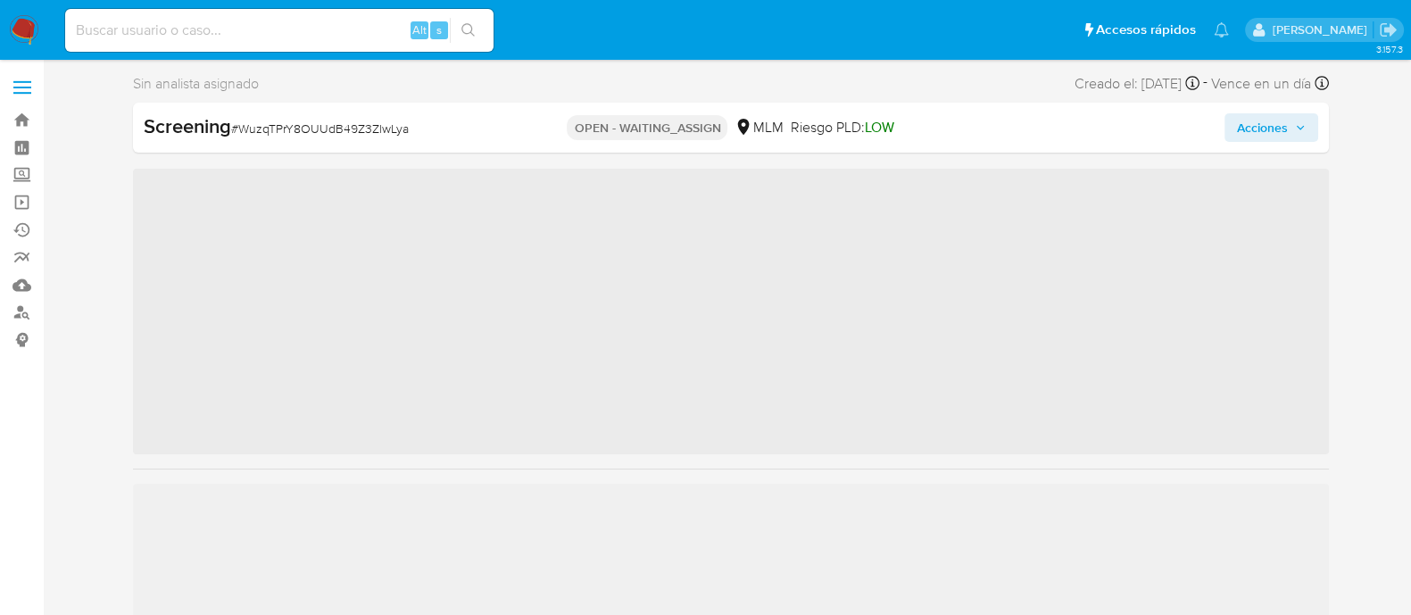
scroll to position [753, 0]
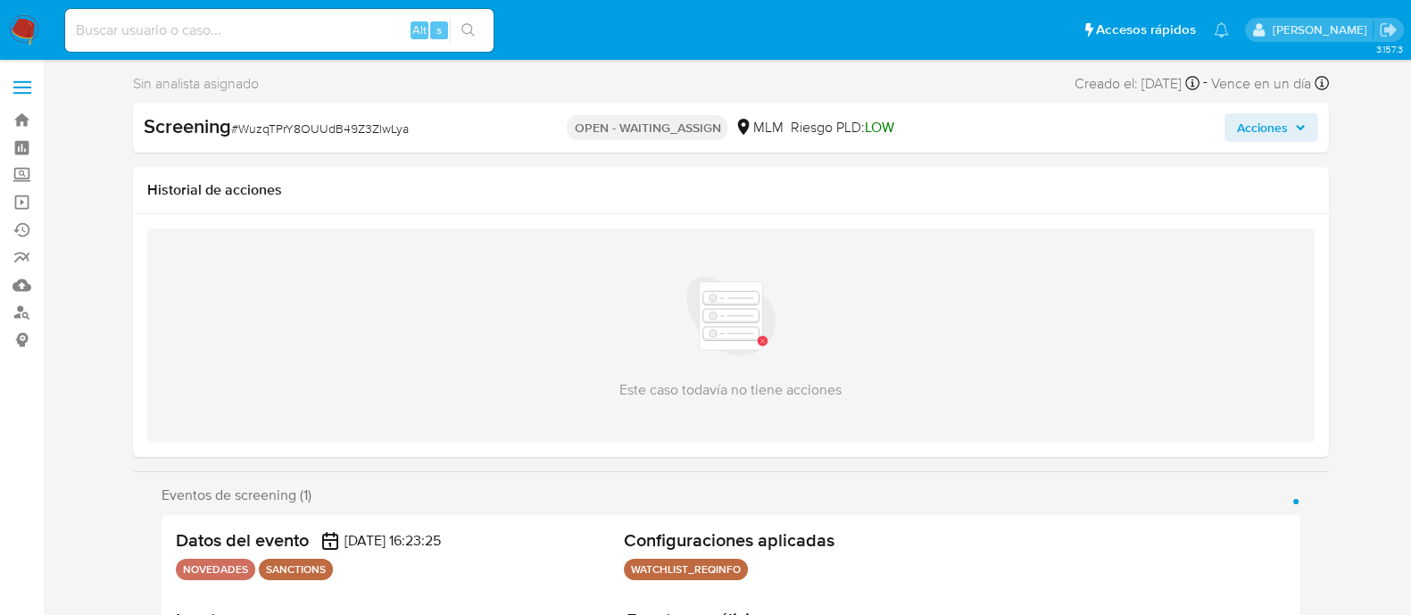
select select "10"
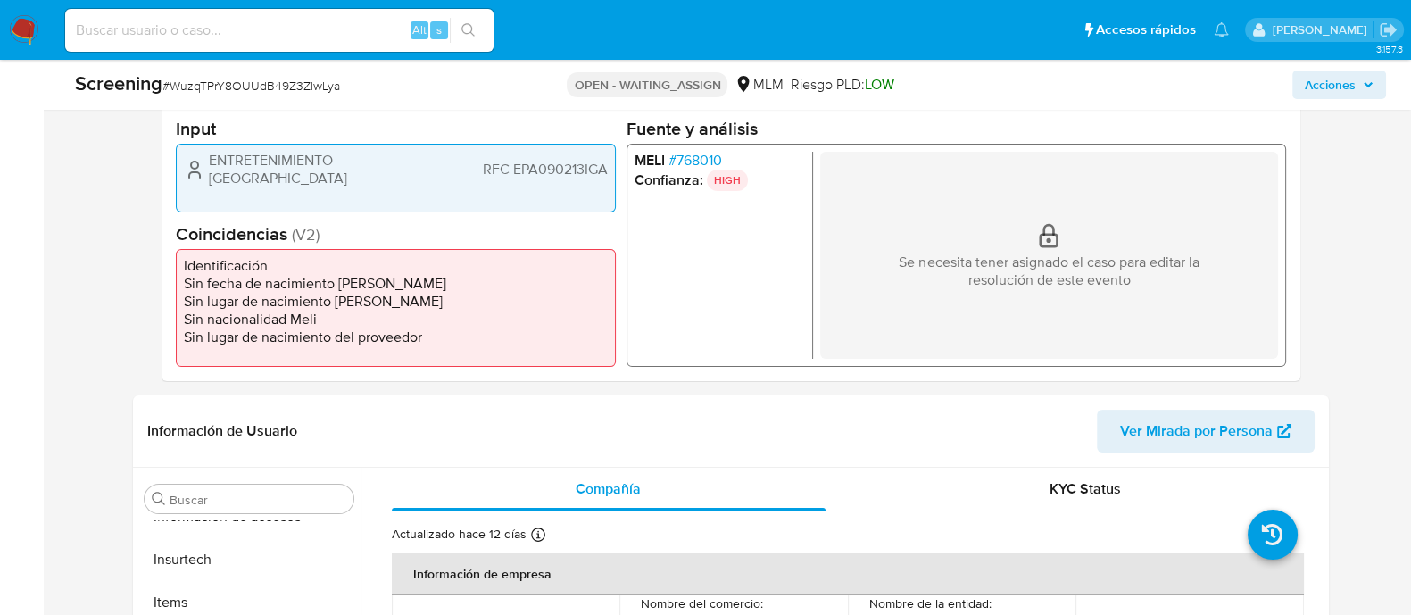
scroll to position [669, 0]
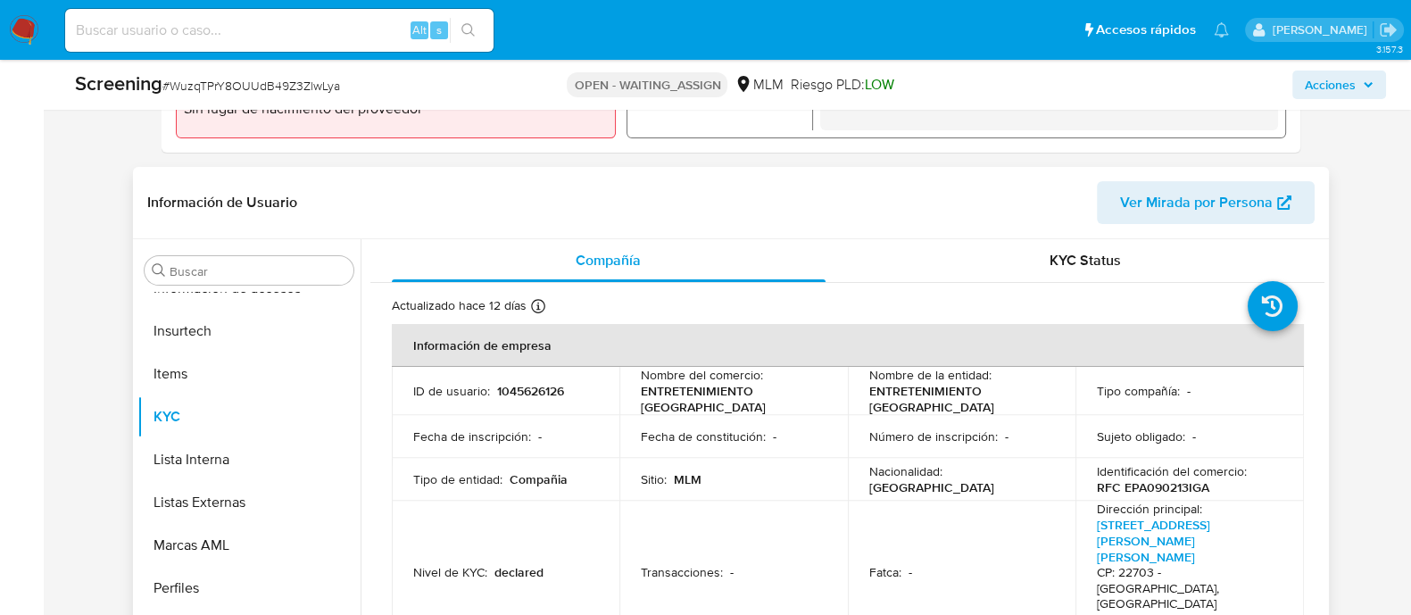
click at [547, 391] on p "1045626126" at bounding box center [530, 391] width 67 height 16
copy p "1045626126"
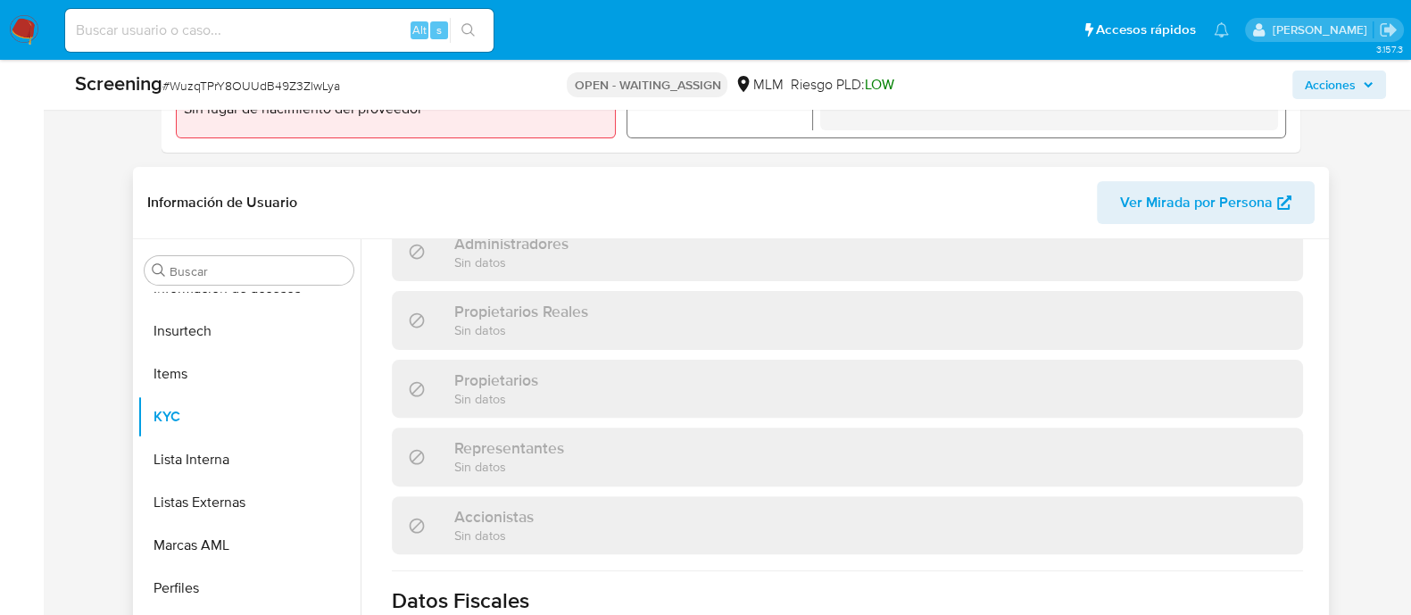
scroll to position [1393, 0]
